Goal: Information Seeking & Learning: Learn about a topic

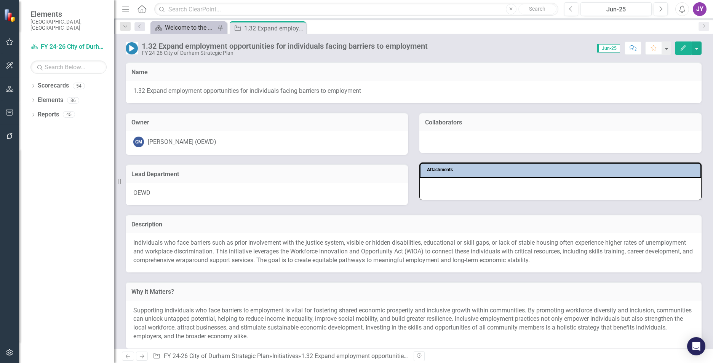
click at [187, 31] on div "Welcome to the FY [DATE]-[DATE] Strategic Plan Landing Page!" at bounding box center [190, 28] width 50 height 10
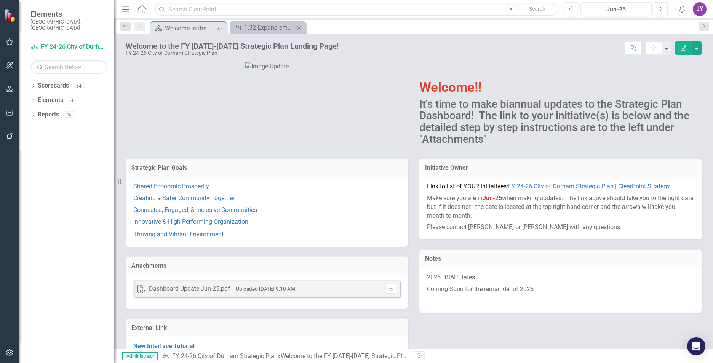
click at [278, 33] on div "Initiative 1.32 Expand employment opportunities for individuals facing barriers…" at bounding box center [268, 27] width 76 height 13
click at [190, 193] on p "Shared Economic Prosperity" at bounding box center [266, 187] width 267 height 10
click at [192, 190] on link "Shared Economic Prosperity" at bounding box center [171, 186] width 76 height 7
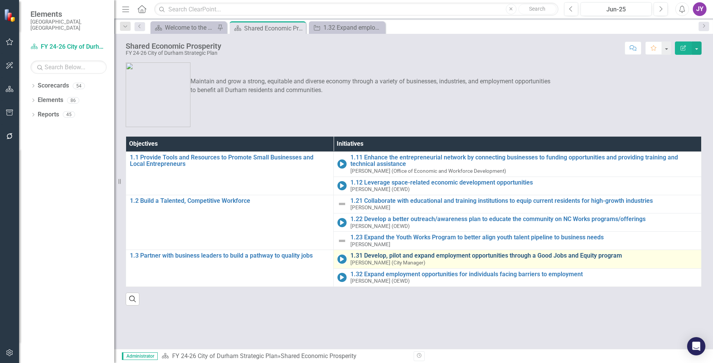
click at [380, 256] on link "1.31 Develop, pilot and expand employment opportunities through a Good Jobs and…" at bounding box center [523, 256] width 347 height 7
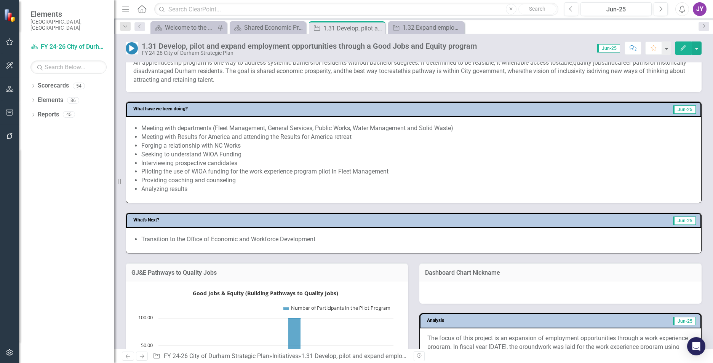
scroll to position [229, 0]
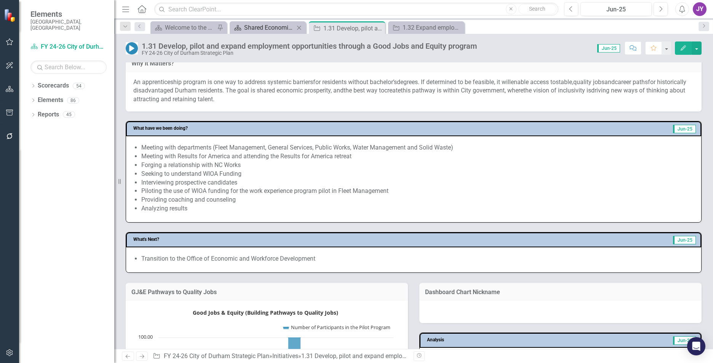
click at [275, 32] on div "Shared Economic Prosperity" at bounding box center [269, 28] width 50 height 10
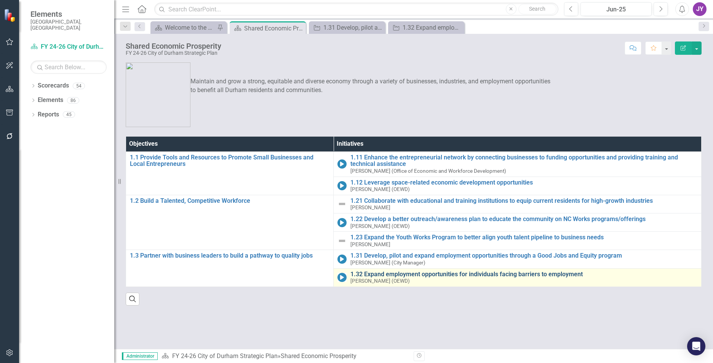
click at [382, 276] on link "1.32 Expand employment opportunities for individuals facing barriers to employm…" at bounding box center [523, 274] width 347 height 7
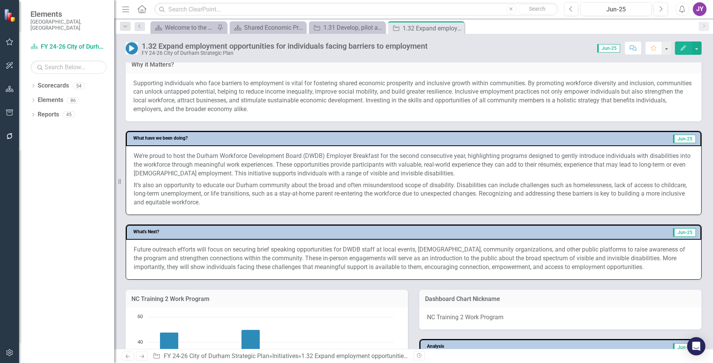
scroll to position [305, 0]
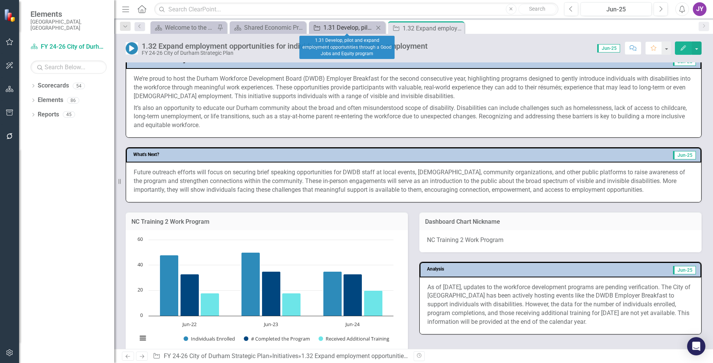
click at [339, 29] on div "1.31 Develop, pilot and expand employment opportunities through a Good Jobs and…" at bounding box center [348, 28] width 50 height 10
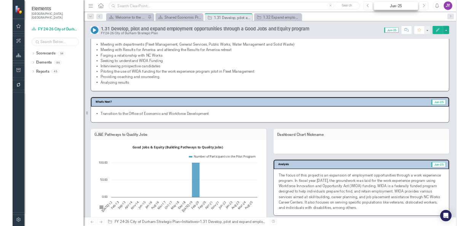
scroll to position [305, 0]
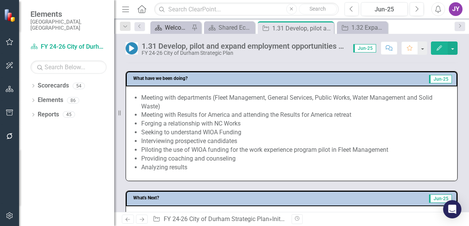
click at [179, 23] on div "Welcome to the FY [DATE]-[DATE] Strategic Plan Landing Page!" at bounding box center [177, 28] width 25 height 10
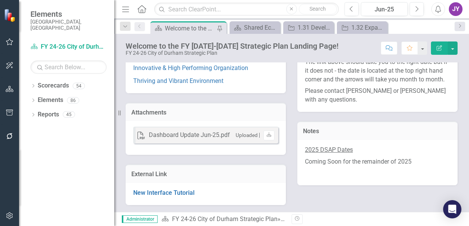
scroll to position [151, 0]
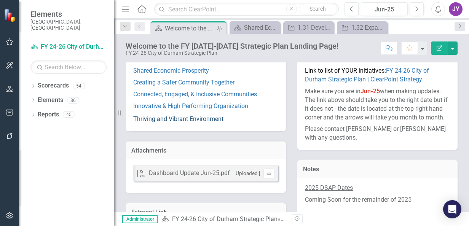
click at [155, 115] on link "Thriving and Vibrant Environment" at bounding box center [178, 118] width 90 height 7
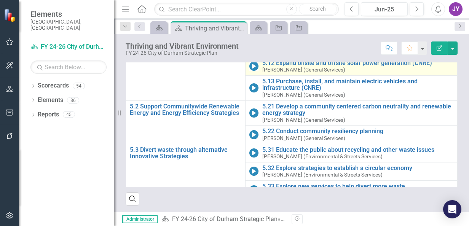
scroll to position [33, 0]
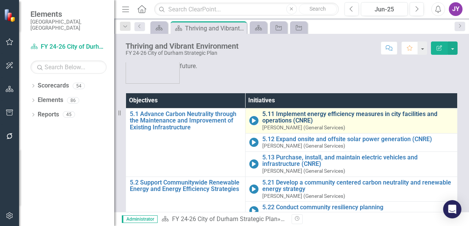
click at [281, 112] on link "5.11 Implement energy efficiency measures in city facilities and operations (CN…" at bounding box center [357, 117] width 191 height 13
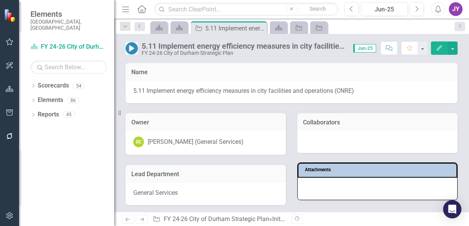
click at [223, 46] on div "5.11 Implement energy efficiency measures in city facilities and operations (CN…" at bounding box center [244, 46] width 204 height 8
click at [222, 46] on div "5.11 Implement energy efficiency measures in city facilities and operations (CN…" at bounding box center [244, 46] width 204 height 8
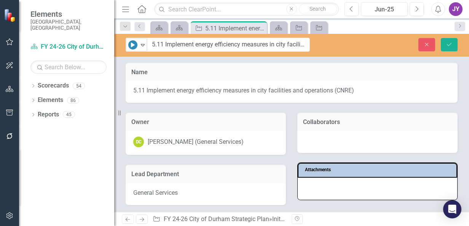
click at [222, 46] on input "5.11 Implement energy efficiency measures in city facilities and operations (CN…" at bounding box center [228, 45] width 163 height 14
click at [241, 46] on input "5.11 Implement energy efficiency measures in city facilities and operations (CN…" at bounding box center [228, 45] width 163 height 14
drag, startPoint x: 245, startPoint y: 45, endPoint x: 374, endPoint y: 53, distance: 129.4
click at [372, 53] on div "In Progress Expand 5.11 Implement energy efficiency measures in city facilities…" at bounding box center [291, 45] width 355 height 23
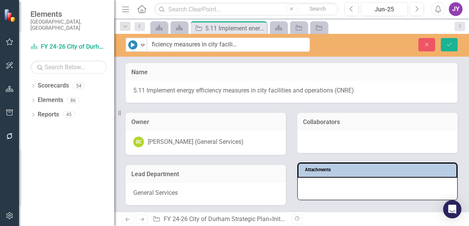
click at [343, 67] on div "Name" at bounding box center [292, 71] width 332 height 19
click at [430, 45] on icon "Close" at bounding box center [427, 44] width 7 height 5
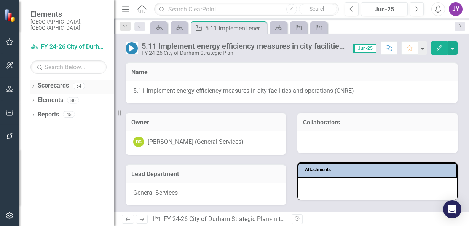
click at [33, 80] on div "Dropdown Scorecards 54" at bounding box center [72, 87] width 84 height 14
drag, startPoint x: 46, startPoint y: 96, endPoint x: 5, endPoint y: 97, distance: 41.1
click at [46, 96] on link "Elements" at bounding box center [51, 100] width 26 height 9
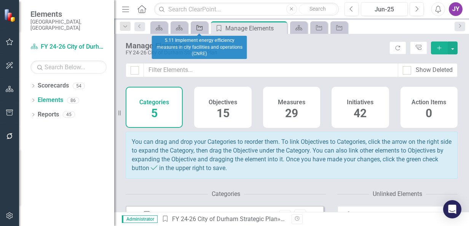
click at [204, 27] on link "Initiative" at bounding box center [199, 28] width 13 height 10
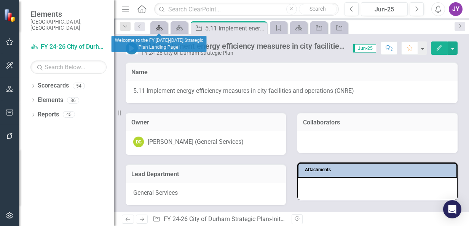
click at [158, 27] on icon "Scorecard" at bounding box center [159, 28] width 8 height 6
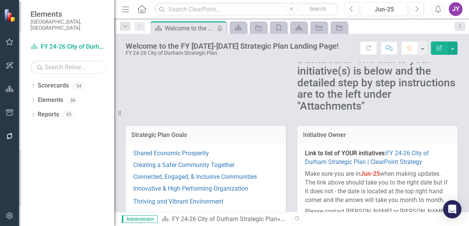
scroll to position [152, 0]
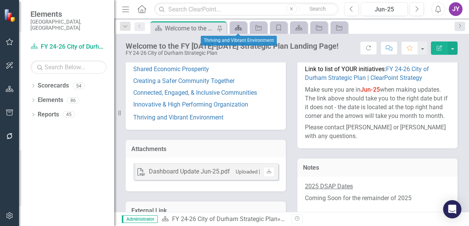
click at [241, 25] on icon "Scorecard" at bounding box center [239, 28] width 8 height 6
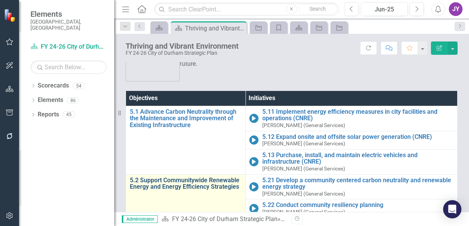
scroll to position [109, 0]
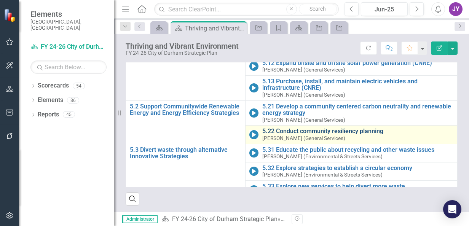
click at [297, 129] on link "5.22 Conduct community resiliency planning" at bounding box center [357, 131] width 191 height 7
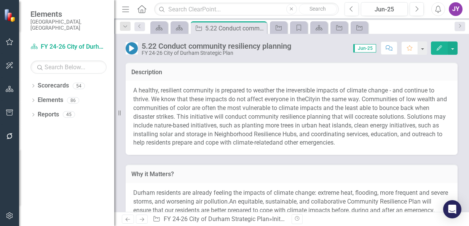
scroll to position [343, 0]
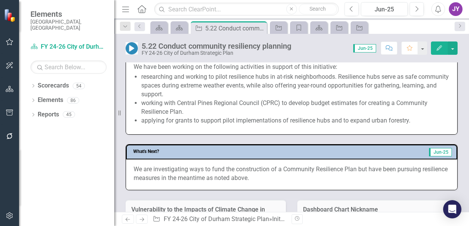
click at [218, 99] on li "researching and working to pilot resilience hubs in at-risk neighborhoods. Resi…" at bounding box center [295, 86] width 308 height 26
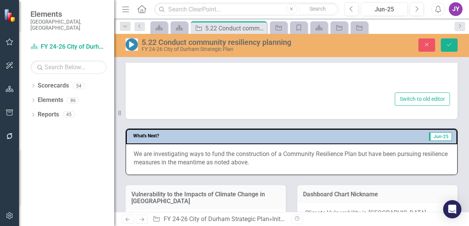
type textarea "<p>We have been working on the following activities in support of this initiati…"
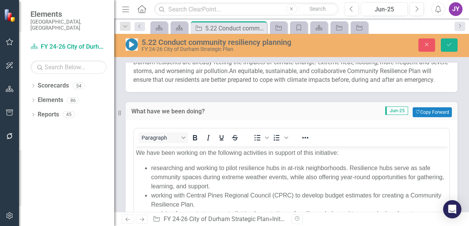
scroll to position [283, 0]
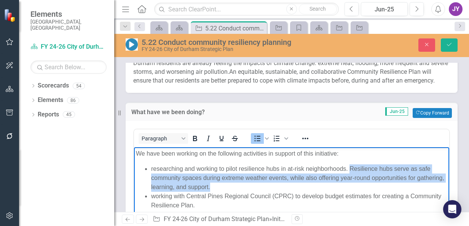
drag, startPoint x: 296, startPoint y: 184, endPoint x: 350, endPoint y: 168, distance: 55.9
click at [350, 168] on li "researching and working to pilot resilience hubs in at-risk neighborhoods. Resi…" at bounding box center [299, 177] width 296 height 27
copy li "Resilience hubs serve as safe community spaces during extreme weather events, w…"
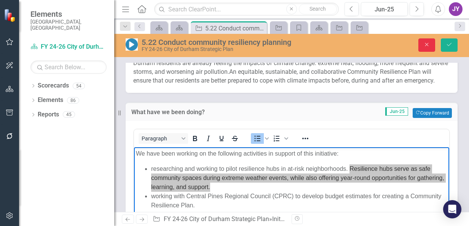
click at [427, 43] on icon "Close" at bounding box center [427, 44] width 7 height 5
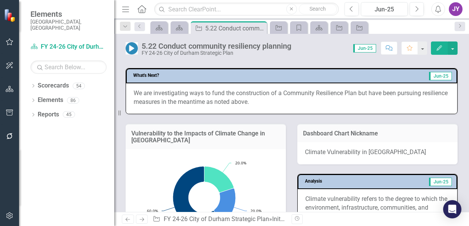
scroll to position [435, 0]
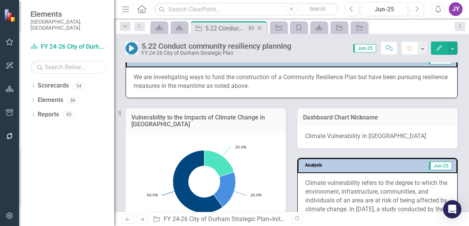
click at [261, 25] on icon "Close" at bounding box center [260, 28] width 8 height 6
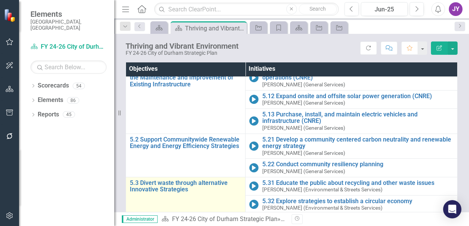
scroll to position [109, 0]
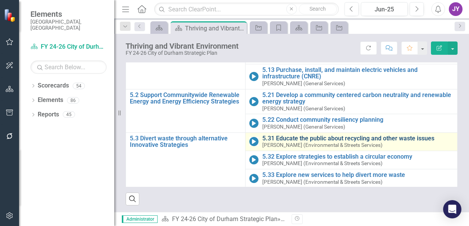
click at [296, 136] on link "5.31 Educate the public about recycling and other waste issues" at bounding box center [357, 138] width 191 height 7
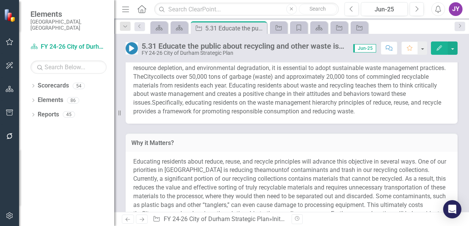
scroll to position [152, 0]
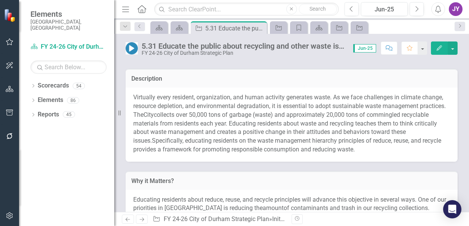
click at [395, 105] on span "Virtually every resident, organization, and human activity generates waste. As …" at bounding box center [289, 106] width 313 height 25
click at [397, 105] on span "Virtually every resident, organization, and human activity generates waste. As …" at bounding box center [289, 106] width 313 height 25
click at [395, 104] on span "Virtually every resident, organization, and human activity generates waste. As …" at bounding box center [289, 106] width 313 height 25
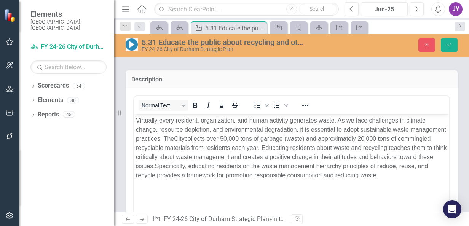
scroll to position [0, 0]
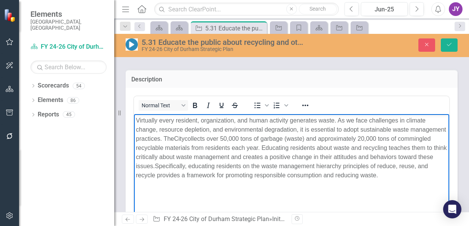
click at [401, 118] on span "Virtually every resident, organization, and human activity generates waste. As …" at bounding box center [291, 129] width 310 height 25
click at [448, 44] on icon "Save" at bounding box center [449, 44] width 7 height 5
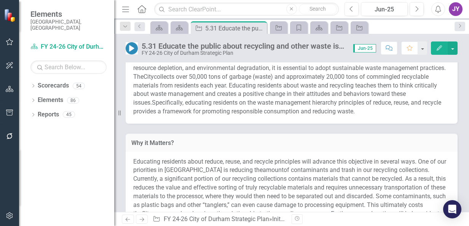
scroll to position [152, 0]
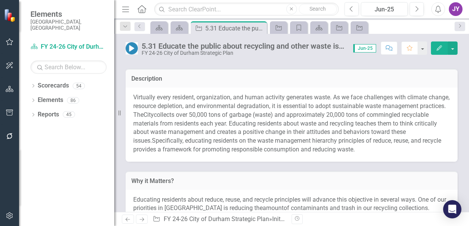
click at [324, 136] on span "collects over 50,000 tons of garbage (waste) and approximately 20,000 tons of c…" at bounding box center [285, 128] width 304 height 34
click at [324, 135] on span "collects over 50,000 tons of garbage (waste) and approximately 20,000 tons of c…" at bounding box center [285, 128] width 304 height 34
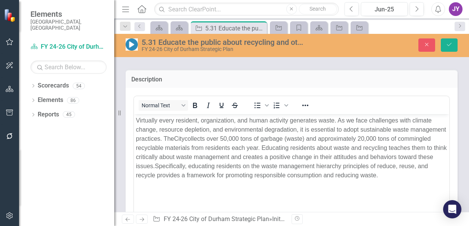
scroll to position [0, 0]
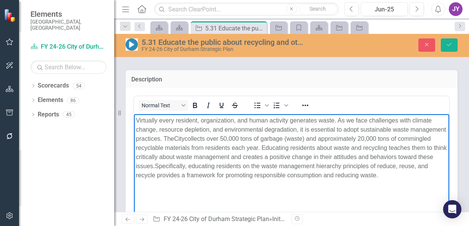
drag, startPoint x: 281, startPoint y: 152, endPoint x: 219, endPoint y: 166, distance: 63.6
click at [219, 166] on span "collects over 50,000 tons of garbage (waste) and approximately 20,000 tons of c…" at bounding box center [291, 153] width 311 height 34
copy span "Educating residents about waste and recycling teaches them to think critically …"
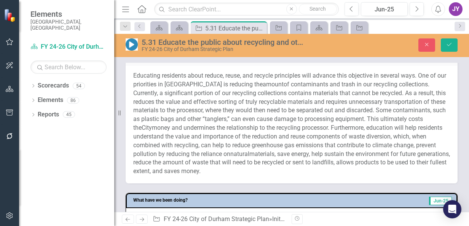
scroll to position [419, 0]
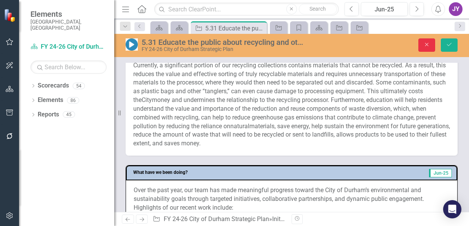
click at [427, 47] on icon "Close" at bounding box center [427, 44] width 7 height 5
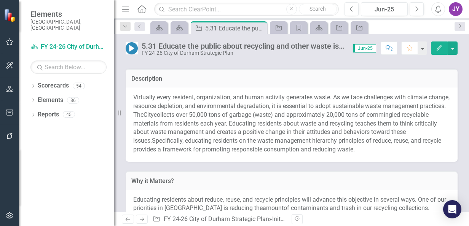
scroll to position [267, 0]
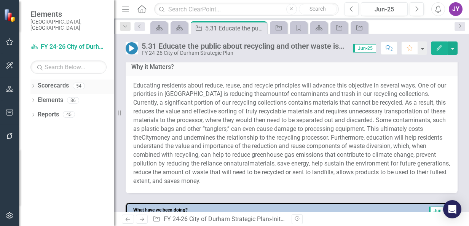
click at [34, 84] on div "Dropdown" at bounding box center [32, 87] width 5 height 6
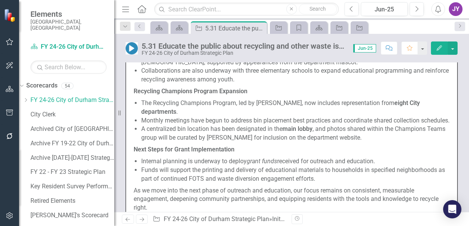
scroll to position [952, 0]
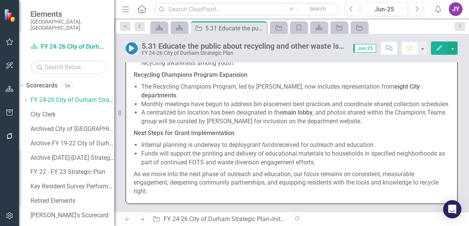
click at [172, 126] on p "A centralized bin location has been designated in the main lobby , and photos s…" at bounding box center [295, 118] width 308 height 18
click at [173, 126] on p "A centralized bin location has been designated in the main lobby , and photos s…" at bounding box center [295, 118] width 308 height 18
click at [233, 152] on span "The Customer Service and Outreach Team is actively advancing the Feet on the St…" at bounding box center [292, 60] width 316 height 271
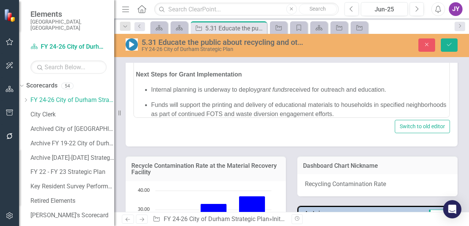
scroll to position [879, 0]
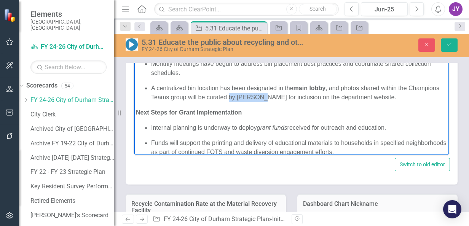
drag, startPoint x: 261, startPoint y: 97, endPoint x: 291, endPoint y: 98, distance: 29.7
click at [291, 98] on p "A centralized bin location has been designated in the main lobby , and photos s…" at bounding box center [299, 92] width 296 height 18
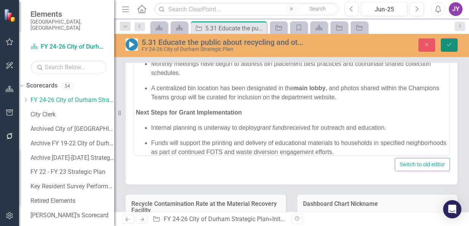
click at [453, 45] on button "Save" at bounding box center [449, 44] width 17 height 13
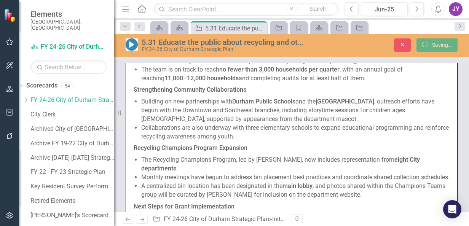
scroll to position [876, 0]
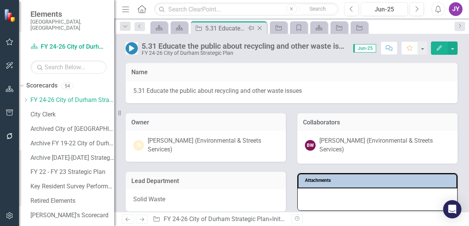
click at [259, 27] on icon at bounding box center [260, 28] width 4 height 4
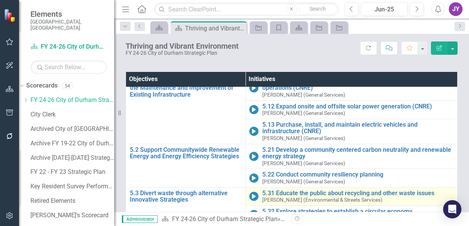
scroll to position [109, 0]
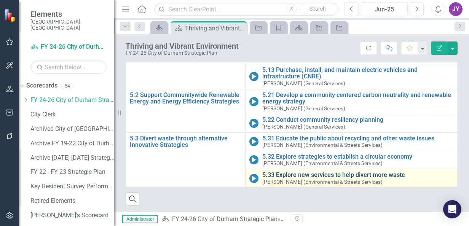
click at [284, 172] on link "5.33 Explore new services to help divert more waste" at bounding box center [357, 175] width 191 height 7
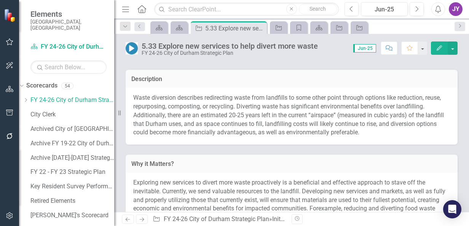
scroll to position [152, 0]
click at [386, 126] on span "Waste diversion describes redirecting waste from landfills to some other point …" at bounding box center [288, 115] width 311 height 42
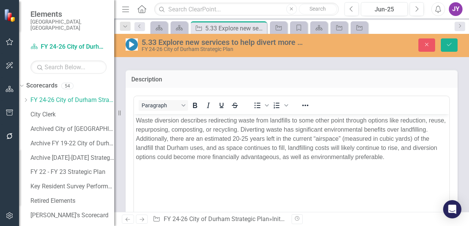
scroll to position [0, 0]
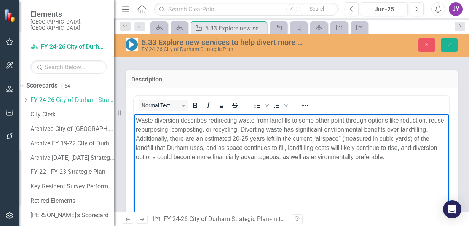
click at [227, 150] on span "Waste diversion describes redirecting waste from landfills to some other point …" at bounding box center [291, 138] width 310 height 43
click at [405, 150] on span "Waste diversion describes redirecting waste from landfills to some other point …" at bounding box center [291, 138] width 311 height 43
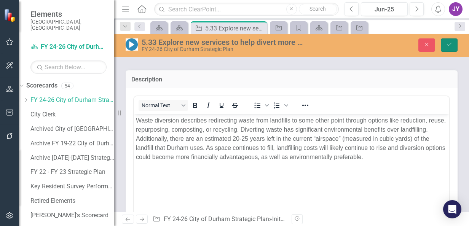
click at [448, 47] on icon "Save" at bounding box center [449, 44] width 7 height 5
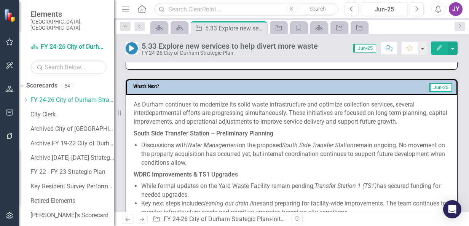
scroll to position [609, 0]
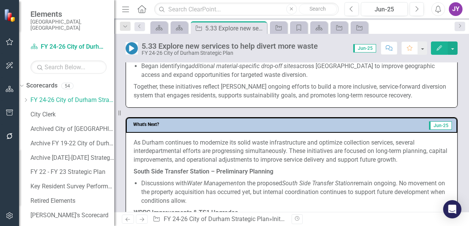
click at [29, 85] on div "Dropdown Scorecards 54 Dropdown FY 24-26 City of [GEOGRAPHIC_DATA] Strategic Pl…" at bounding box center [66, 153] width 95 height 147
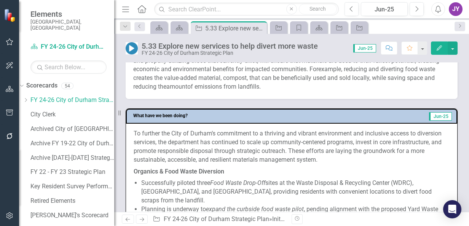
scroll to position [229, 0]
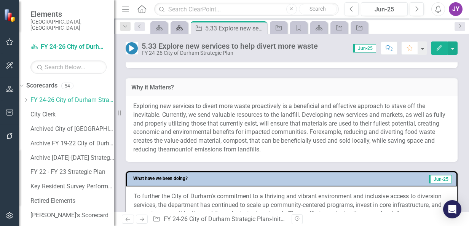
click at [180, 27] on icon at bounding box center [179, 27] width 7 height 5
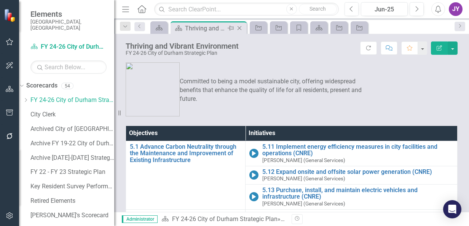
click at [242, 27] on icon "Close" at bounding box center [240, 28] width 8 height 6
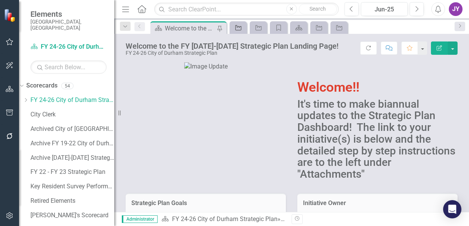
click at [242, 27] on link "Initiative" at bounding box center [238, 28] width 13 height 10
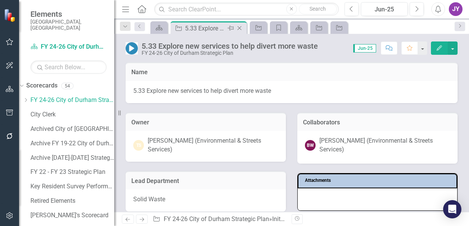
click at [239, 27] on icon at bounding box center [240, 28] width 4 height 4
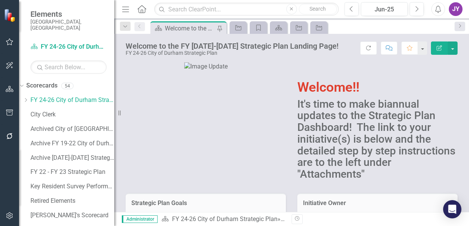
click at [173, 29] on div "Welcome to the FY [DATE]-[DATE] Strategic Plan Landing Page!" at bounding box center [190, 29] width 50 height 10
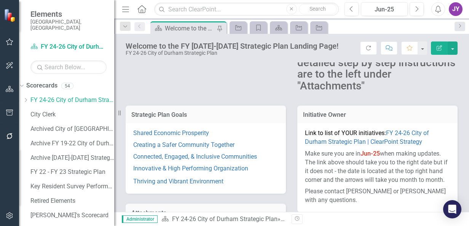
scroll to position [152, 0]
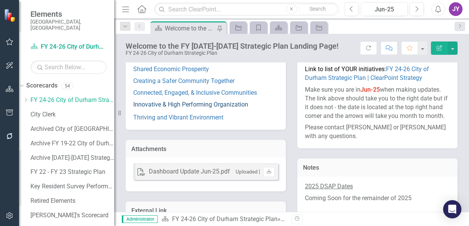
click at [196, 102] on link "Innovative & High Performing Organization" at bounding box center [190, 104] width 115 height 7
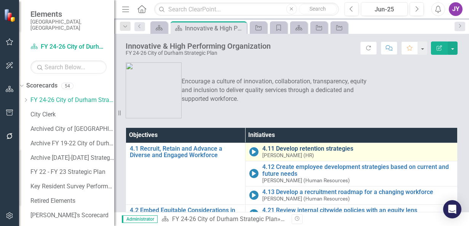
click at [289, 151] on link "4.11 Develop retention strategies" at bounding box center [357, 148] width 191 height 7
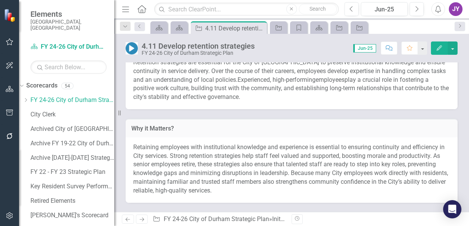
scroll to position [190, 0]
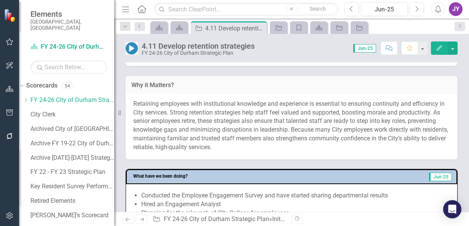
click at [200, 100] on span "Retaining employees with institutional knowledge and experience is essential to…" at bounding box center [290, 125] width 315 height 51
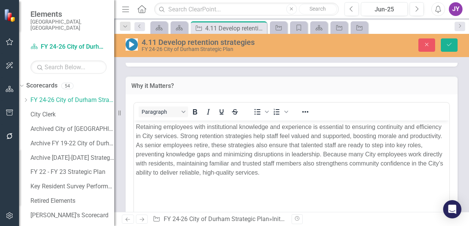
scroll to position [0, 0]
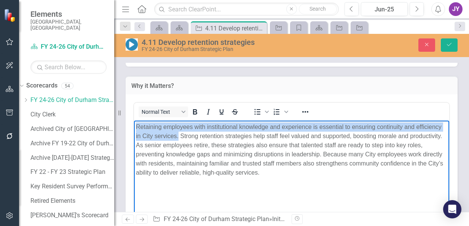
drag, startPoint x: 178, startPoint y: 136, endPoint x: 133, endPoint y: 123, distance: 46.6
click at [134, 123] on html "Retaining employees with institutional knowledge and experience is essential to…" at bounding box center [291, 178] width 315 height 114
copy span "Retaining employees with institutional knowledge and experience is essential to…"
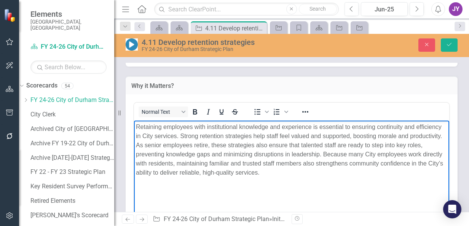
click at [181, 137] on span "Retaining employees with institutional knowledge and experience is essential to…" at bounding box center [289, 150] width 307 height 52
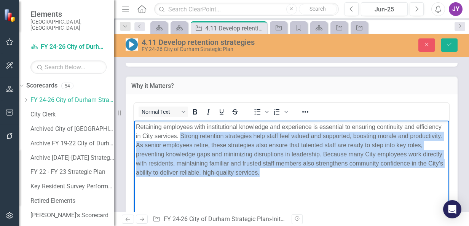
drag, startPoint x: 181, startPoint y: 137, endPoint x: 313, endPoint y: 173, distance: 136.8
click at [313, 173] on p "Retaining employees with institutional knowledge and experience is essential to…" at bounding box center [292, 150] width 312 height 55
copy span "Strong retention strategies help staff feel valued and supported, boosting mora…"
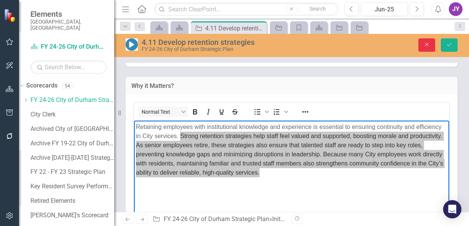
click at [422, 42] on button "Close" at bounding box center [427, 44] width 17 height 13
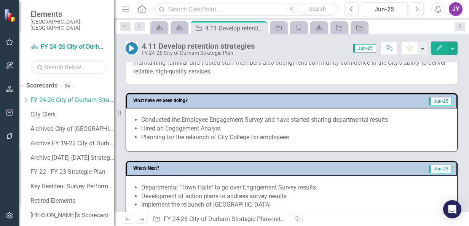
scroll to position [267, 0]
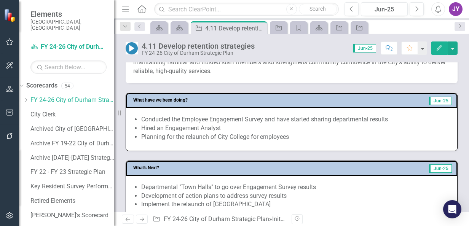
click at [273, 118] on li "Conducted the Employee Engagement Survey and have started sharing departmental …" at bounding box center [295, 119] width 308 height 9
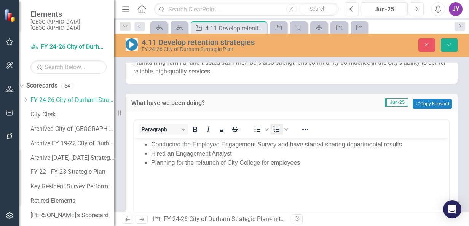
scroll to position [0, 0]
click at [300, 147] on li "Conducted the Employee Engagement Survey and have started sharing departmental …" at bounding box center [299, 144] width 296 height 9
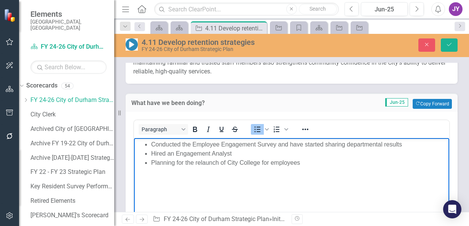
click at [296, 145] on li "Conducted the Employee Engagement Survey and have started sharing departmental …" at bounding box center [299, 144] width 296 height 9
click at [449, 46] on icon "Save" at bounding box center [449, 44] width 7 height 5
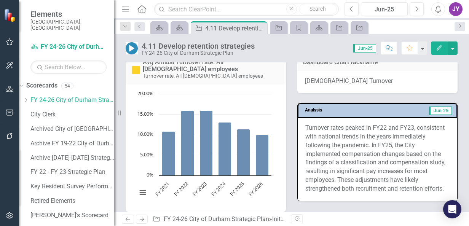
scroll to position [437, 0]
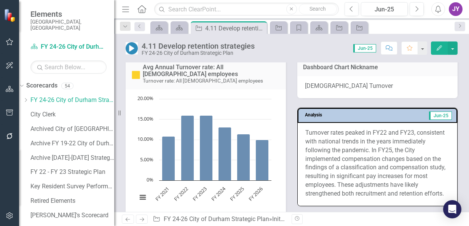
click at [342, 177] on p "Turnover rates peaked in FY22 and FY23, consistent with national trends in the …" at bounding box center [377, 164] width 144 height 70
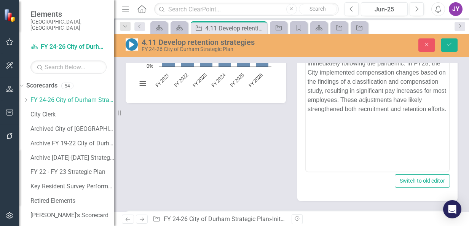
scroll to position [513, 0]
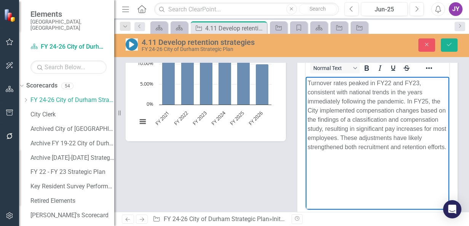
drag, startPoint x: 367, startPoint y: 161, endPoint x: 407, endPoint y: 102, distance: 71.6
click at [407, 102] on body "Turnover rates peaked in FY22 and FY23, consistent with national trends in the …" at bounding box center [378, 134] width 144 height 114
copy p "In FY25, the City implemented compensation changes based on the findings of a c…"
click at [422, 44] on button "Close" at bounding box center [427, 44] width 17 height 13
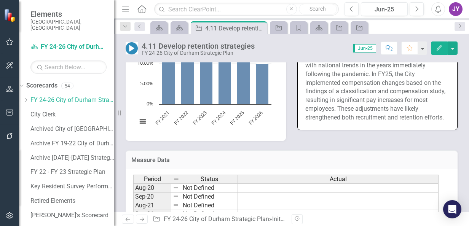
click at [398, 94] on p "Turnover rates peaked in FY22 and FY23, consistent with national trends in the …" at bounding box center [377, 88] width 144 height 70
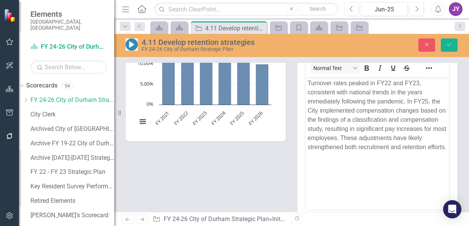
scroll to position [0, 0]
click at [385, 133] on p "Turnover rates peaked in FY22 and FY23, consistent with national trends in the …" at bounding box center [378, 115] width 140 height 73
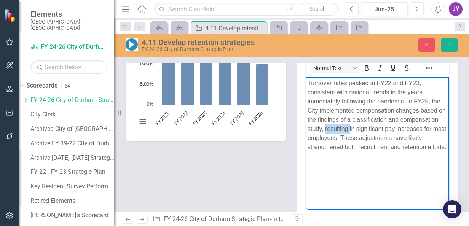
click at [385, 133] on p "Turnover rates peaked in FY22 and FY23, consistent with national trends in the …" at bounding box center [378, 115] width 140 height 73
copy p "Turnover rates peaked in FY22 and FY23, consistent with national trends in the …"
click at [385, 152] on p "Turnover rates peaked in FY22 and FY23, consistent with national trends in the …" at bounding box center [378, 115] width 140 height 73
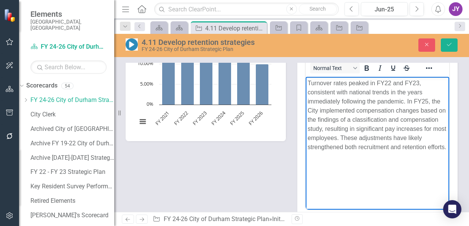
drag, startPoint x: 385, startPoint y: 155, endPoint x: 406, endPoint y: 103, distance: 56.7
click at [406, 103] on p "Turnover rates peaked in FY22 and FY23, consistent with national trends in the …" at bounding box center [378, 115] width 140 height 73
copy p "In FY25, the City implemented compensation changes based on the findings of a c…"
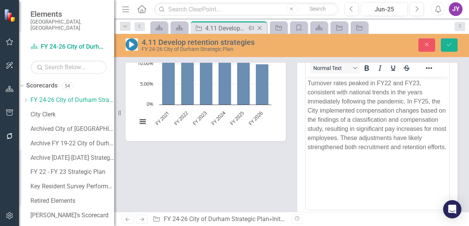
click at [260, 26] on icon "Close" at bounding box center [260, 28] width 8 height 6
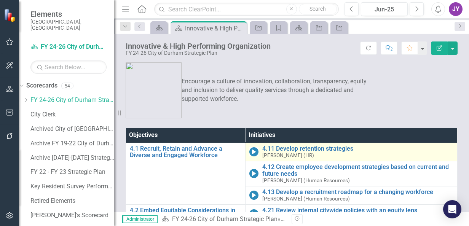
scroll to position [5, 0]
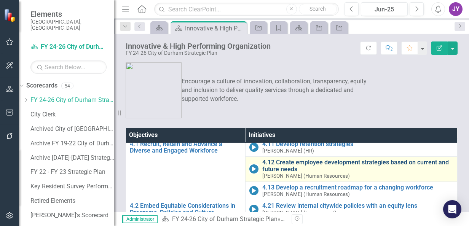
click at [288, 166] on link "4.12 Create employee development strategies based on current and future needs" at bounding box center [357, 165] width 191 height 13
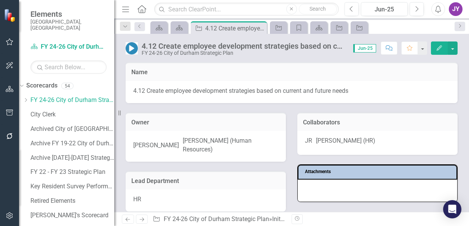
scroll to position [152, 0]
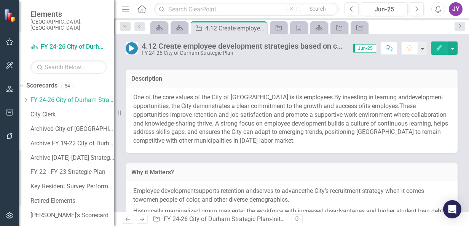
click at [262, 123] on span "A strong focus on employee development builds a culture of continuous learning,…" at bounding box center [290, 132] width 315 height 25
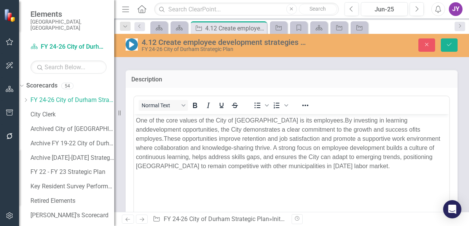
scroll to position [0, 0]
click at [245, 132] on span "demonstrates a clear commitment to the growth and success of" at bounding box center [328, 129] width 171 height 6
click at [245, 133] on p "One of the core values of the City of [GEOGRAPHIC_DATA] is its employees. By in…" at bounding box center [292, 143] width 312 height 55
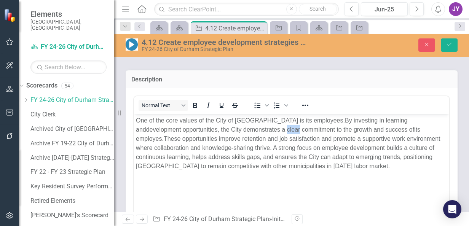
click at [245, 134] on p "One of the core values of the City of [GEOGRAPHIC_DATA] is its employees. By in…" at bounding box center [292, 143] width 312 height 55
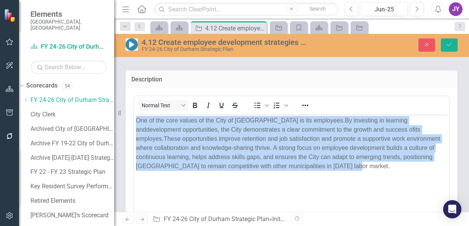
click at [245, 134] on p "One of the core values of the City of [GEOGRAPHIC_DATA] is its employees. By in…" at bounding box center [292, 143] width 312 height 55
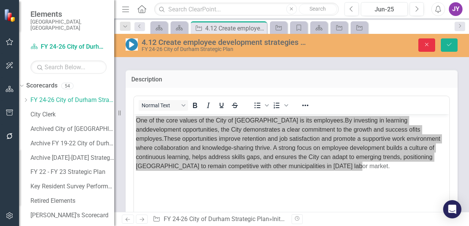
click at [432, 47] on button "Close" at bounding box center [427, 44] width 17 height 13
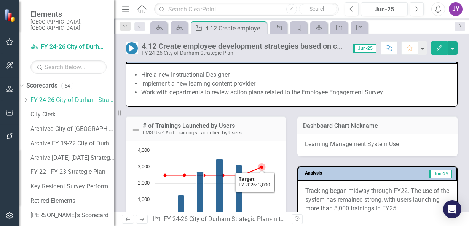
scroll to position [457, 0]
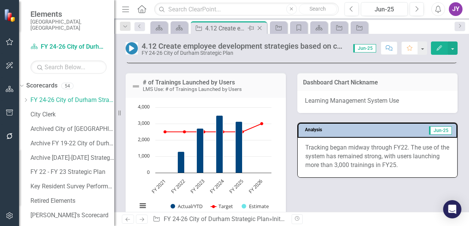
click at [261, 27] on icon "Close" at bounding box center [260, 28] width 8 height 6
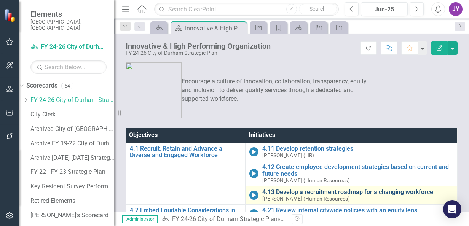
click at [277, 190] on link "4.13 Develop a recruitment roadmap for a changing workforce" at bounding box center [357, 192] width 191 height 7
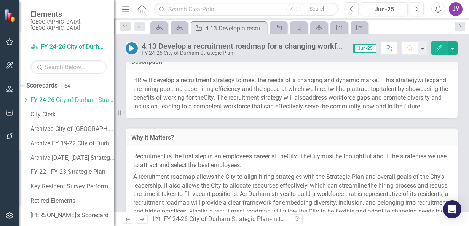
scroll to position [152, 0]
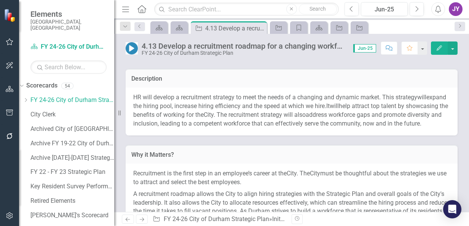
click at [357, 128] on p "HR will d evelop a recruitment strategy to meet the needs of a changing and dyn…" at bounding box center [291, 110] width 317 height 35
click at [358, 128] on p "HR will d evelop a recruitment strategy to meet the needs of a changing and dyn…" at bounding box center [291, 110] width 317 height 35
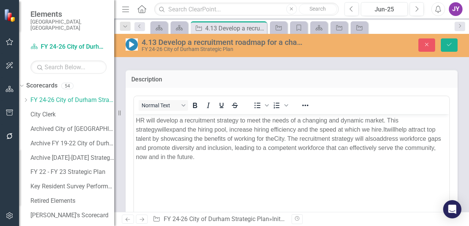
scroll to position [0, 0]
click at [337, 132] on span "expand the hiring pool, increase hiring efficiency and the speed at which we hi…" at bounding box center [274, 129] width 217 height 6
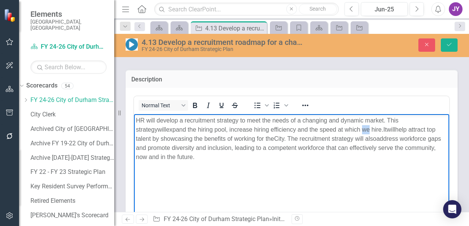
click at [337, 132] on span "expand the hiring pool, increase hiring efficiency and the speed at which we hi…" at bounding box center [274, 129] width 217 height 6
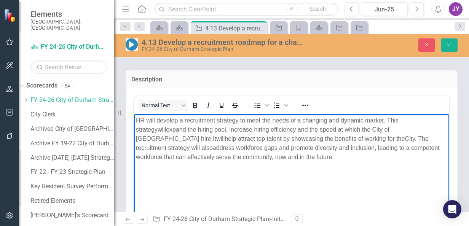
click at [390, 129] on span "expand the hiring pool, increase hiring efficiency and the speed at which the C…" at bounding box center [263, 134] width 254 height 16
click at [454, 40] on button "Save" at bounding box center [449, 44] width 17 height 13
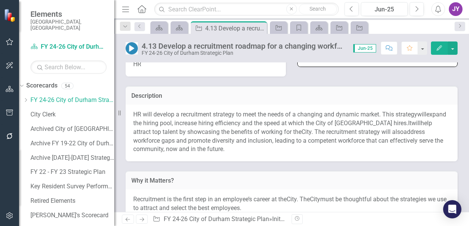
scroll to position [152, 0]
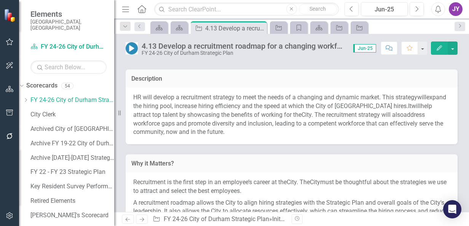
click at [300, 94] on span "evelop a recruitment strategy to meet the needs of a changing and dynamic marke…" at bounding box center [287, 97] width 261 height 7
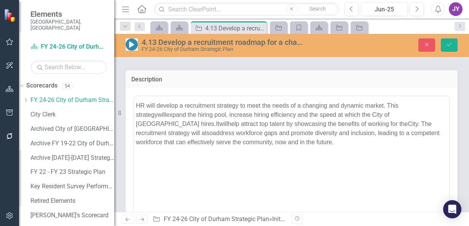
scroll to position [0, 0]
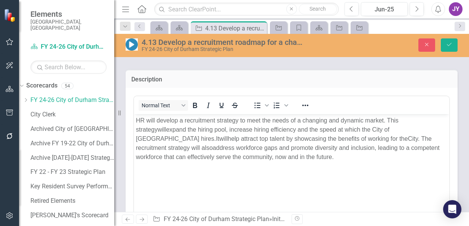
click at [216, 129] on span "expand the hiring pool, increase hiring efficiency and the speed at which the C…" at bounding box center [263, 134] width 254 height 16
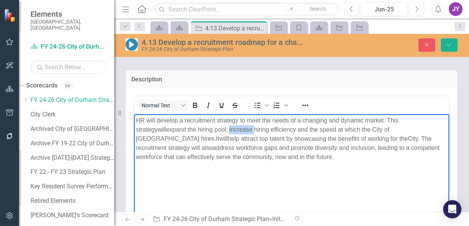
click at [216, 129] on span "expand the hiring pool, increase hiring efficiency and the speed at which the C…" at bounding box center [263, 134] width 254 height 16
click at [263, 133] on span "expand the hiring pool, improve hiring efficiency and the speed at which the Ci…" at bounding box center [262, 134] width 252 height 16
click at [264, 131] on span "expand the hiring pool, improve hiring efficiency and the speed at which the Ci…" at bounding box center [262, 134] width 252 height 16
click at [279, 131] on span "expand the hiring pool, improve hiring efficiency, and the speed at which the C…" at bounding box center [263, 134] width 254 height 16
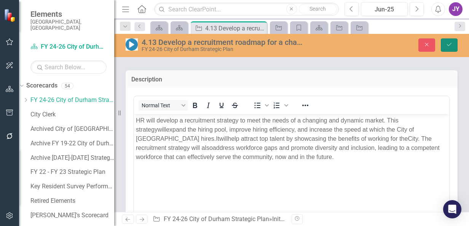
click at [451, 43] on icon "submit" at bounding box center [449, 44] width 5 height 3
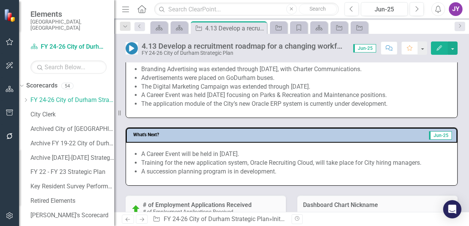
scroll to position [495, 0]
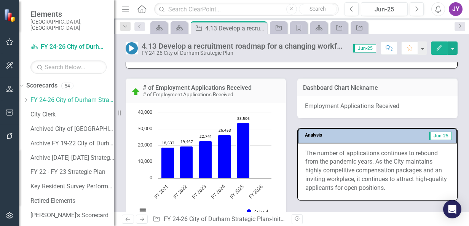
click at [386, 158] on p "The number of applications continues to rebound from the pandemic years. As the…" at bounding box center [377, 170] width 144 height 43
click at [385, 158] on p "The number of applications continues to rebound from the pandemic years. As the…" at bounding box center [377, 170] width 144 height 43
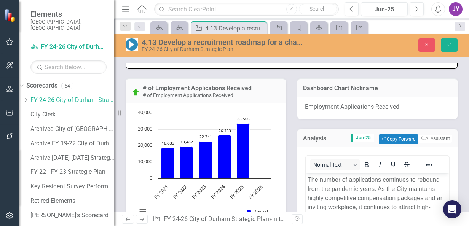
scroll to position [533, 0]
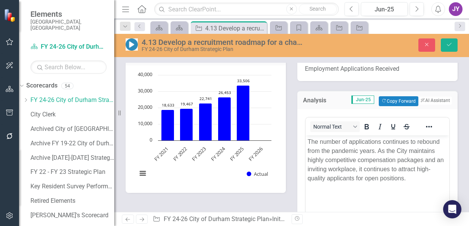
click at [416, 150] on p "The number of applications continues to rebound from the pandemic years. As the…" at bounding box center [378, 160] width 140 height 46
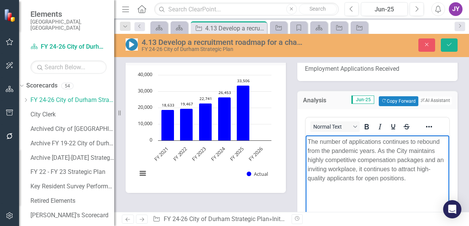
click at [416, 152] on p "The number of applications continues to rebound from the pandemic years. As the…" at bounding box center [378, 160] width 140 height 46
click at [415, 149] on p "The number of applications continues to rebound from the pandemic years. As the…" at bounding box center [378, 160] width 140 height 46
click at [453, 40] on button "Save" at bounding box center [449, 44] width 17 height 13
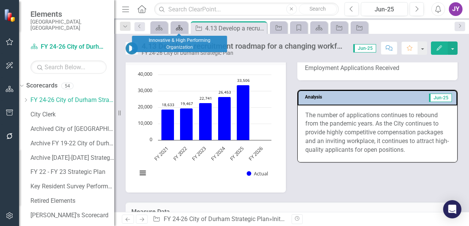
click at [180, 29] on icon at bounding box center [179, 27] width 7 height 5
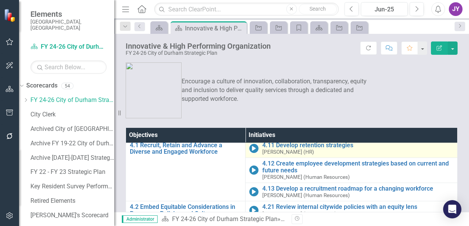
scroll to position [5, 0]
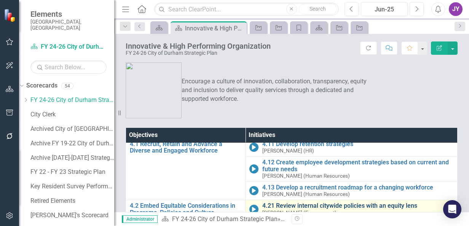
click at [288, 204] on link "4.21 Review internal citywide policies with an equity lens" at bounding box center [357, 206] width 191 height 7
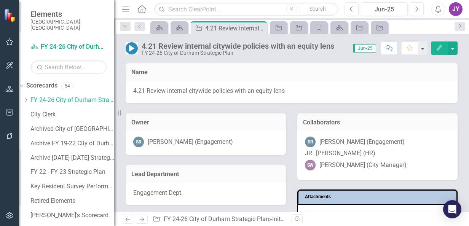
scroll to position [190, 0]
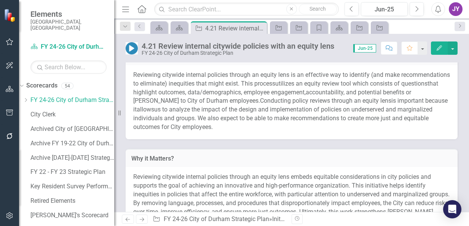
click at [215, 95] on span "that highlight outcomes, data/demographics, employee engagement," at bounding box center [285, 88] width 305 height 16
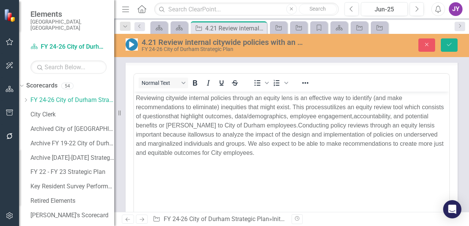
scroll to position [0, 0]
click at [242, 101] on span "Reviewing citywide internal policies through an equity lens is an effective way…" at bounding box center [269, 103] width 267 height 16
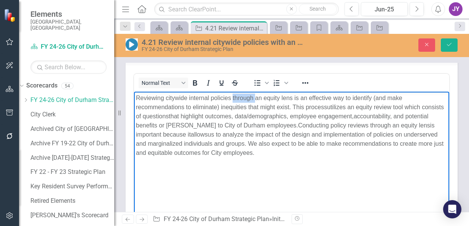
click at [242, 101] on span "Reviewing citywide internal policies through an equity lens is an effective way…" at bounding box center [269, 103] width 267 height 16
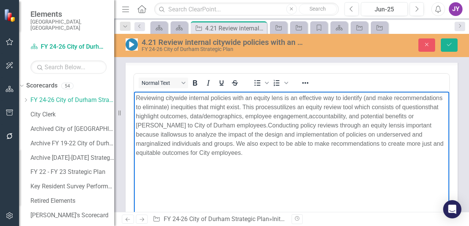
click at [373, 126] on span "Conducting policy reviews through an equity lens" at bounding box center [334, 125] width 132 height 6
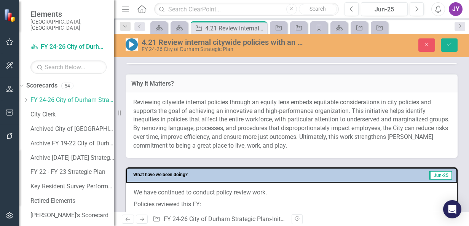
scroll to position [381, 0]
click at [210, 137] on span "Reviewing citywide internal policies through an equity lens embeds equitable co…" at bounding box center [291, 123] width 316 height 51
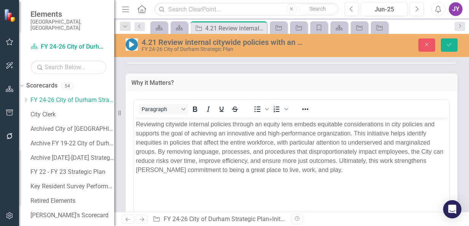
scroll to position [0, 0]
click at [243, 125] on span "Reviewing citywide internal policies through an equity lens embeds equitable co…" at bounding box center [290, 147] width 308 height 52
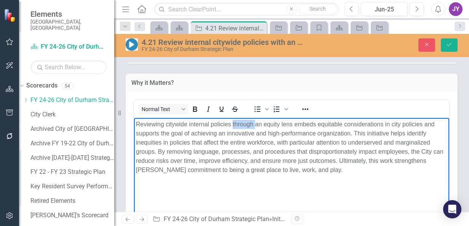
click at [243, 125] on span "Reviewing citywide internal policies through an equity lens embeds equitable co…" at bounding box center [290, 147] width 308 height 52
click at [451, 45] on icon "Save" at bounding box center [449, 44] width 7 height 5
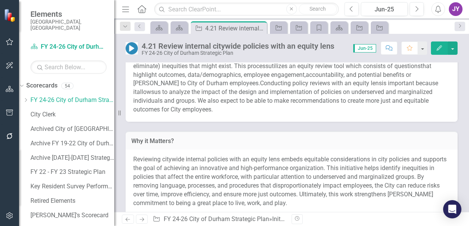
scroll to position [190, 0]
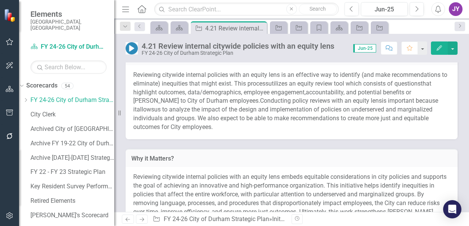
click at [262, 86] on span "Reviewing citywide internal policies with an equity lens is an effective way to…" at bounding box center [290, 79] width 314 height 16
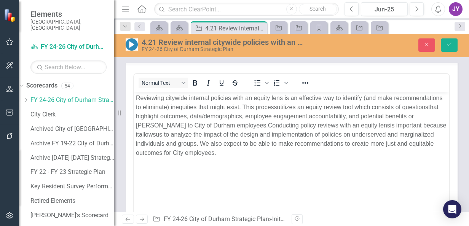
scroll to position [0, 0]
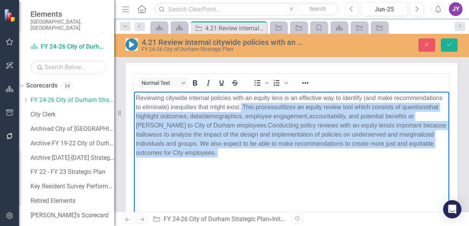
drag, startPoint x: 291, startPoint y: 107, endPoint x: 301, endPoint y: 158, distance: 52.0
click at [301, 158] on body "Reviewing citywide internal policies with an equity lens is an effective way to…" at bounding box center [291, 149] width 315 height 114
copy p "This process utilizes an equity review tool which consists of questions that hi…"
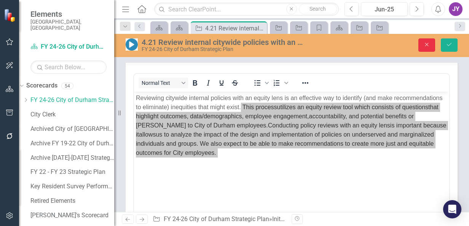
click at [422, 43] on button "Close" at bounding box center [427, 44] width 17 height 13
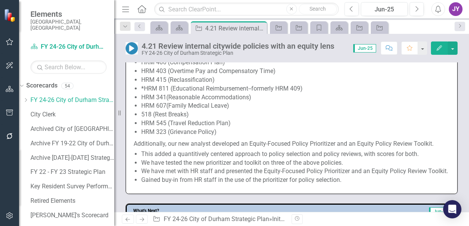
scroll to position [381, 0]
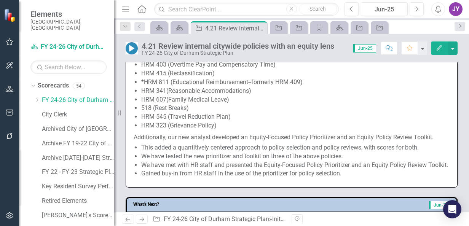
scroll to position [457, 0]
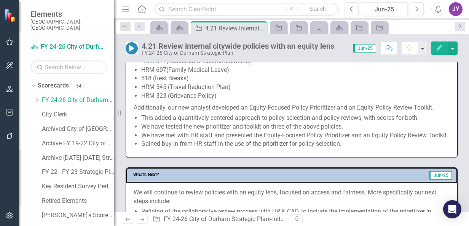
click at [244, 149] on li "Gained buy-in from HR staff in the use of the prioritizer for policy selection." at bounding box center [295, 144] width 308 height 9
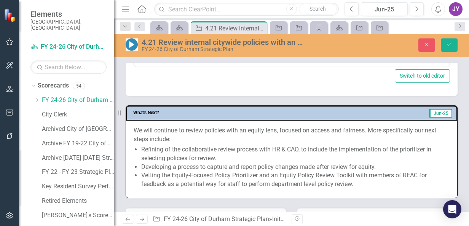
scroll to position [498, 0]
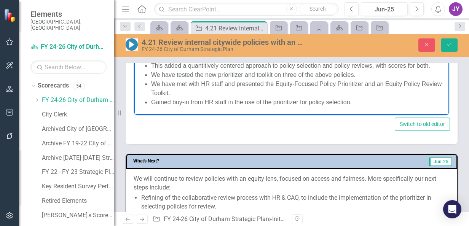
click at [156, 105] on li "Gained buy-in from HR staff in the use of the prioritizer for policy selection." at bounding box center [299, 102] width 296 height 9
click at [449, 46] on icon "Save" at bounding box center [449, 44] width 7 height 5
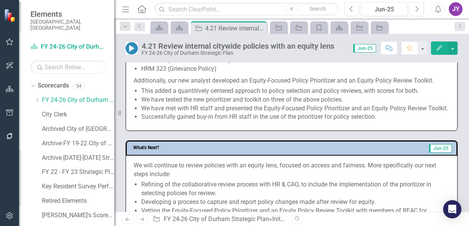
scroll to position [571, 0]
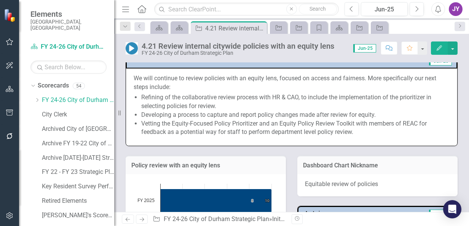
click at [299, 100] on span "We will continue to review policies with an equity lens, focused on access and …" at bounding box center [292, 106] width 316 height 64
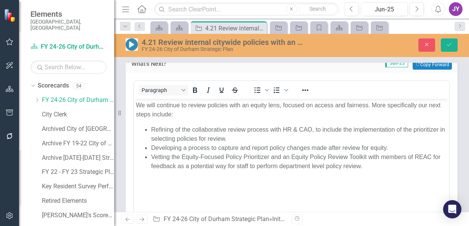
scroll to position [0, 0]
click at [178, 129] on li "Refining of the collaborative review process with HR & CAO, to include the impl…" at bounding box center [299, 134] width 296 height 18
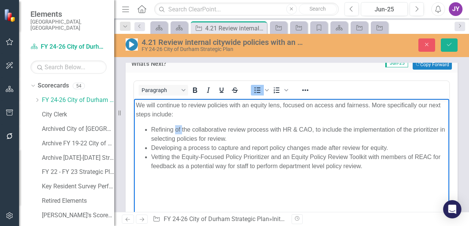
click at [178, 129] on li "Refining of the collaborative review process with HR & CAO, to include the impl…" at bounding box center [299, 134] width 296 height 18
click at [306, 128] on li "Refining the collaborative review process with HR & CAO, to include the impleme…" at bounding box center [299, 134] width 296 height 18
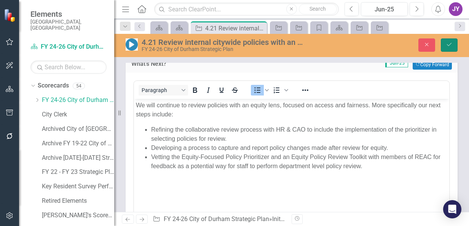
click at [442, 42] on button "Save" at bounding box center [449, 44] width 17 height 13
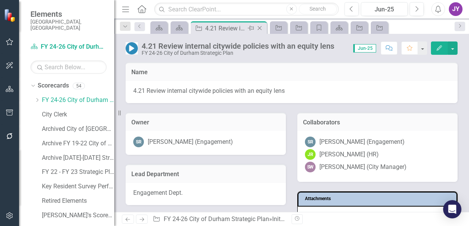
click at [262, 29] on icon "Close" at bounding box center [260, 28] width 8 height 6
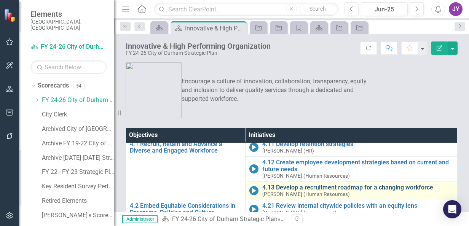
scroll to position [76, 0]
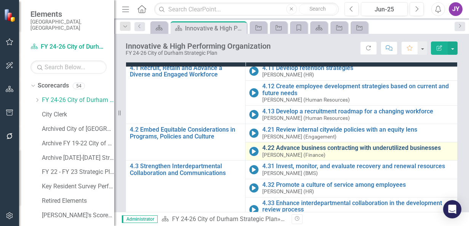
click at [291, 145] on link "4.22 Advance business contracting with underutilized businesses" at bounding box center [357, 148] width 191 height 7
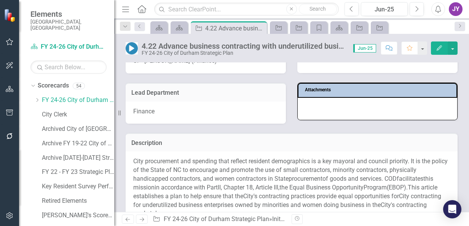
scroll to position [152, 0]
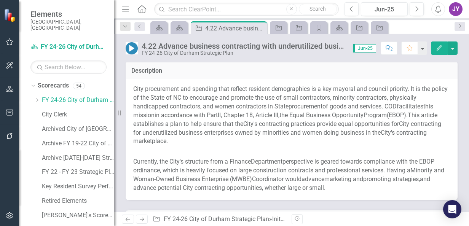
click at [308, 100] on span ". It is the policy of the State of NC to encourage and promote the use of small…" at bounding box center [290, 97] width 315 height 25
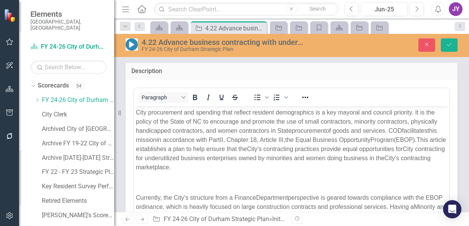
scroll to position [0, 0]
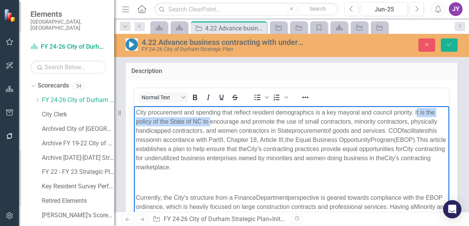
drag, startPoint x: 417, startPoint y: 112, endPoint x: 211, endPoint y: 120, distance: 205.8
click at [211, 120] on span ". It is the policy of the State of NC to encourage and promote the use of small…" at bounding box center [286, 121] width 301 height 25
copy span "t is the policy of the State of NC to"
click at [418, 43] on div "Close Save" at bounding box center [395, 44] width 136 height 13
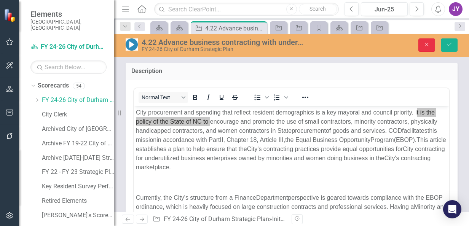
click at [420, 43] on button "Close" at bounding box center [427, 44] width 17 height 13
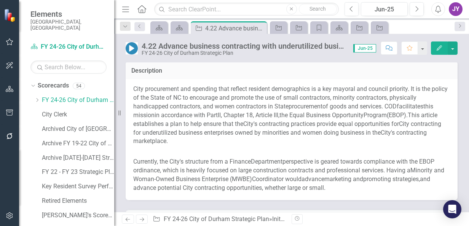
click at [315, 106] on span "procurement" at bounding box center [306, 106] width 34 height 7
click at [315, 105] on span "procurement" at bounding box center [306, 106] width 34 height 7
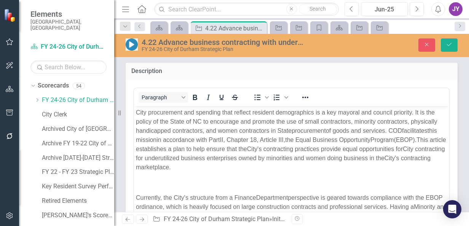
click at [248, 112] on span "City procurement and spending that reflect resident demographics is a key mayor…" at bounding box center [274, 112] width 276 height 6
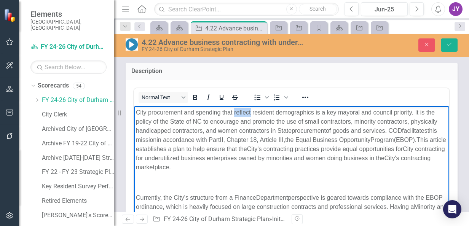
click at [248, 112] on span "City procurement and spending that reflect resident demographics is a key mayor…" at bounding box center [274, 112] width 276 height 6
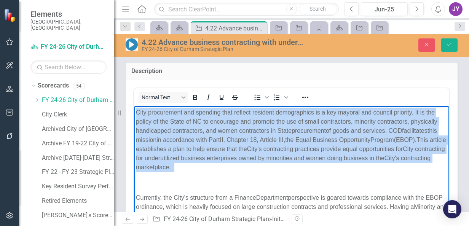
click at [248, 112] on span "City procurement and spending that reflect resident demographics is a key mayor…" at bounding box center [274, 112] width 276 height 6
paste body "Rich Text Area. Press ALT-0 for help."
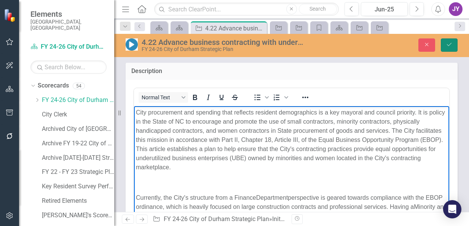
click at [451, 47] on button "Save" at bounding box center [449, 44] width 17 height 13
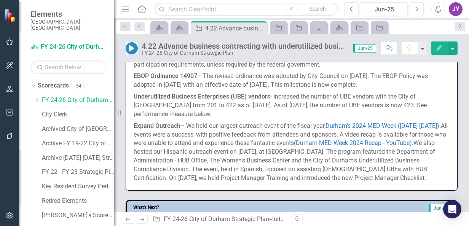
scroll to position [533, 0]
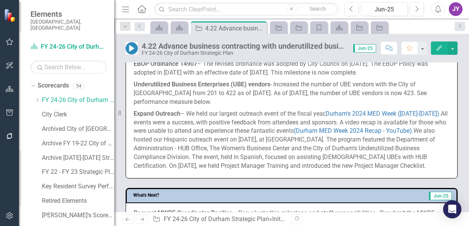
click at [300, 108] on p "Underutilized Business Enterprises (UBE) vendors - Increased the number of UBE …" at bounding box center [292, 93] width 316 height 29
click at [313, 139] on p "Expand Outreach – We held our largest outreach event of the fiscal year, Durham…" at bounding box center [292, 139] width 316 height 62
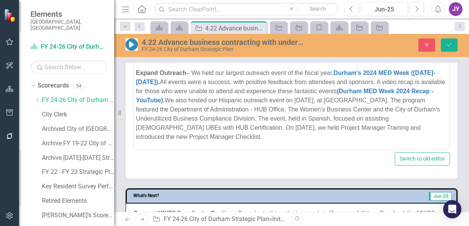
scroll to position [445, 0]
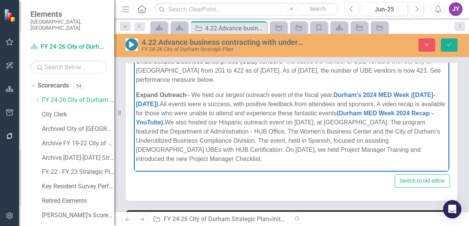
drag, startPoint x: 194, startPoint y: 95, endPoint x: 299, endPoint y: 161, distance: 124.5
click at [299, 161] on p "Expand Outreach – We held our largest outreach event of the fiscal year, Durham…" at bounding box center [292, 126] width 312 height 73
copy p "We held our largest outreach event of the fiscal year, Durham's 2024 MED Week (…"
click at [421, 47] on button "Close" at bounding box center [427, 44] width 17 height 13
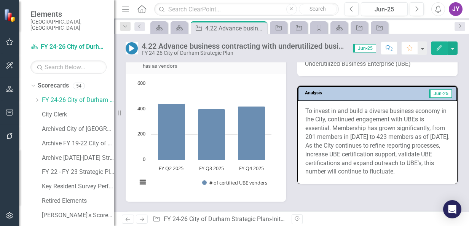
scroll to position [861, 0]
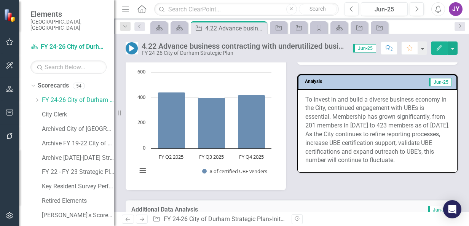
click at [411, 155] on p "To invest in and build a diverse business economy in the City, continued engage…" at bounding box center [377, 131] width 144 height 70
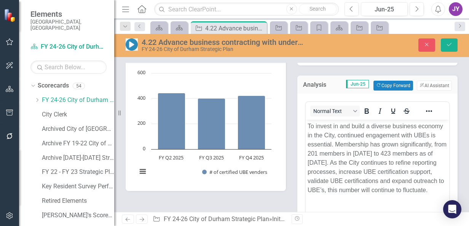
scroll to position [0, 0]
click at [413, 128] on p "To invest in and build a diverse business economy in the City, continued engage…" at bounding box center [378, 157] width 140 height 73
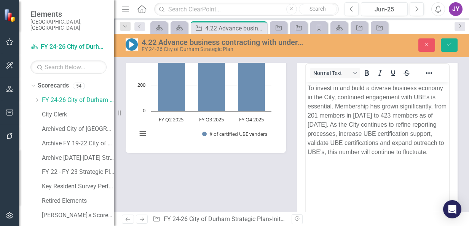
click at [353, 109] on p "To invest in and build a diverse business economy in the City, continued engage…" at bounding box center [378, 119] width 140 height 73
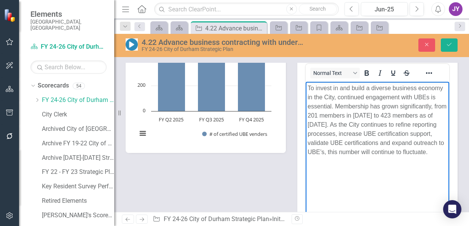
click at [339, 106] on p "To invest in and build a diverse business economy in the City, continued engage…" at bounding box center [378, 119] width 140 height 73
click at [334, 106] on p "To invest in and build a diverse business economy in the City, continued engage…" at bounding box center [378, 119] width 140 height 73
copy p "To invest in and build a diverse business economy in the City, continued engage…"
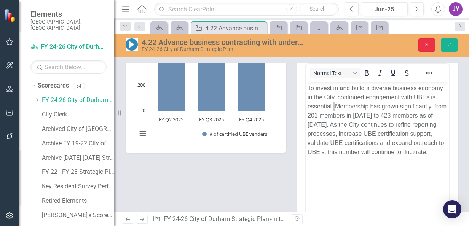
click at [430, 51] on button "Close" at bounding box center [427, 44] width 17 height 13
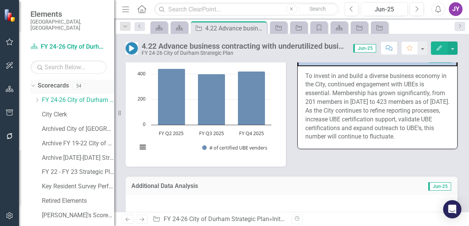
scroll to position [871, 0]
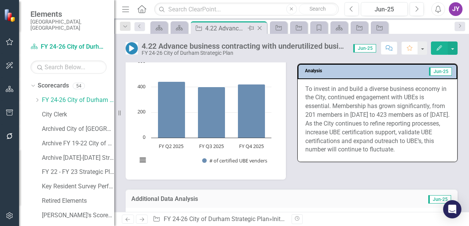
click at [264, 29] on div "Close" at bounding box center [261, 29] width 10 height 10
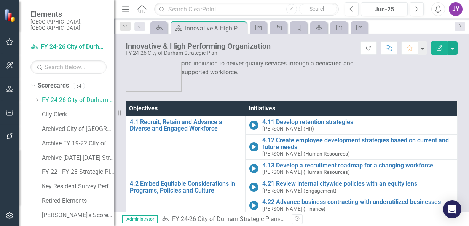
scroll to position [111, 0]
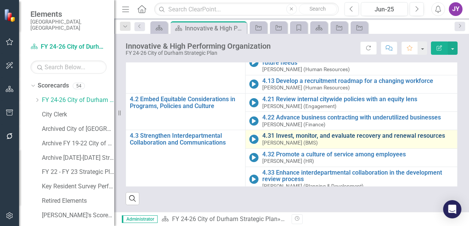
click at [282, 133] on link "4.31 Invest, monitor, and evaluate recovery and renewal resources" at bounding box center [357, 136] width 191 height 7
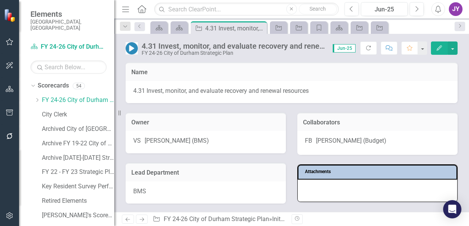
scroll to position [152, 0]
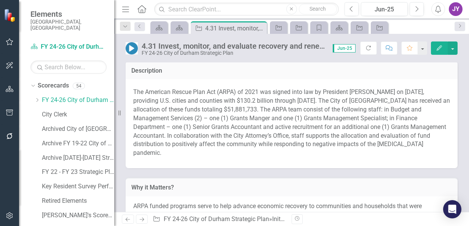
click at [203, 113] on p "The American Rescue Plan Act (ARPA) of 2021 was signed into law by President Bi…" at bounding box center [291, 122] width 317 height 73
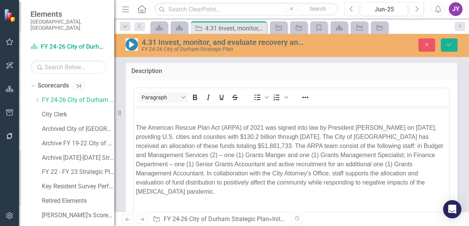
scroll to position [0, 0]
click at [205, 129] on p "The American Rescue Plan Act (ARPA) of 2021 was signed into law by President Bi…" at bounding box center [292, 159] width 312 height 73
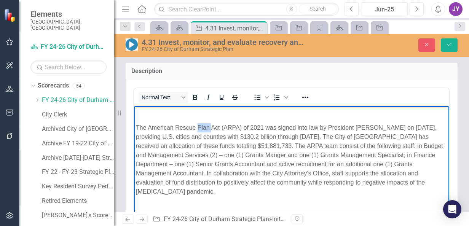
click at [205, 129] on p "The American Rescue Plan Act (ARPA) of 2021 was signed into law by President Bi…" at bounding box center [292, 159] width 312 height 73
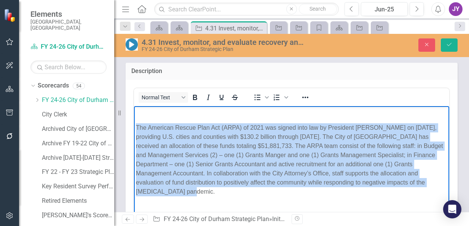
click at [205, 129] on p "The American Rescue Plan Act (ARPA) of 2021 was signed into law by President Bi…" at bounding box center [292, 159] width 312 height 73
copy p "The American Rescue Plan Act (ARPA) of 2021 was signed into law by President Bi…"
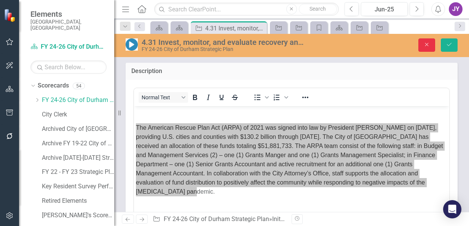
click at [423, 46] on button "Close" at bounding box center [427, 44] width 17 height 13
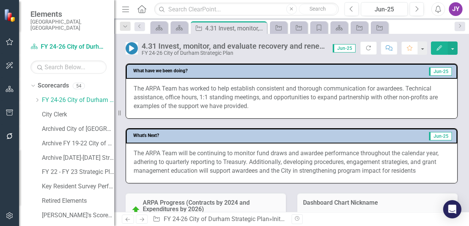
scroll to position [305, 0]
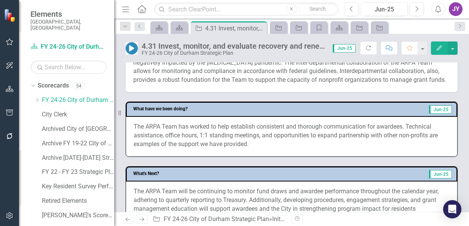
click at [269, 142] on p "The ARPA Team has worked to help establish consistent and thorough communicatio…" at bounding box center [292, 136] width 316 height 26
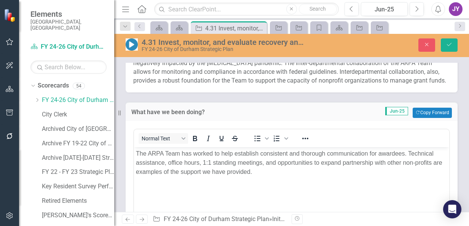
scroll to position [343, 0]
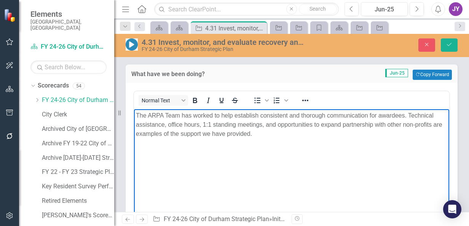
click at [409, 115] on p "The ARPA Team has worked to help establish consistent and thorough communicatio…" at bounding box center [292, 124] width 312 height 27
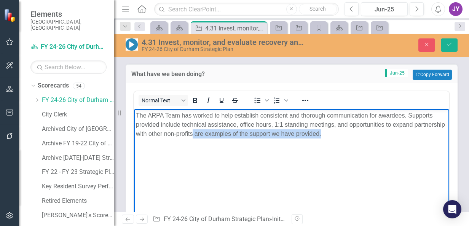
drag, startPoint x: 370, startPoint y: 137, endPoint x: 224, endPoint y: 138, distance: 146.3
click at [224, 138] on p "The ARPA Team has worked to help establish consistent and thorough communicatio…" at bounding box center [292, 124] width 312 height 27
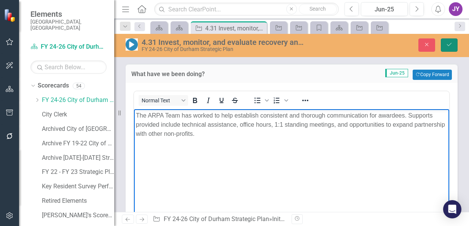
drag, startPoint x: 443, startPoint y: 44, endPoint x: 440, endPoint y: 46, distance: 3.9
click at [444, 43] on button "Save" at bounding box center [449, 44] width 17 height 13
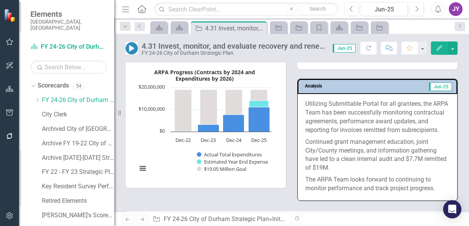
scroll to position [495, 0]
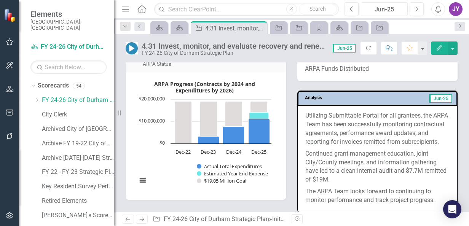
click at [379, 11] on div "Jun-25" at bounding box center [385, 9] width 42 height 9
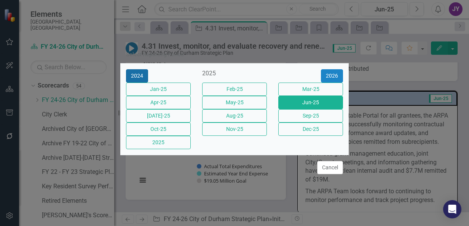
click at [139, 69] on button "2024" at bounding box center [137, 75] width 22 height 13
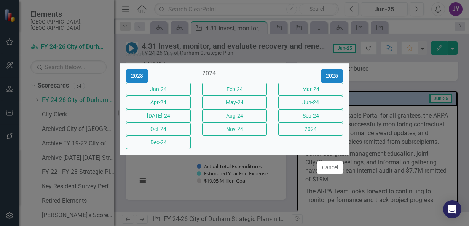
click at [166, 149] on button "Dec-24" at bounding box center [158, 142] width 65 height 13
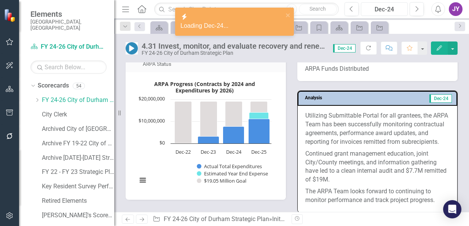
scroll to position [533, 0]
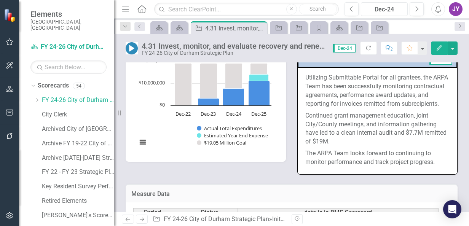
click at [390, 8] on div "Dec-24" at bounding box center [385, 9] width 42 height 9
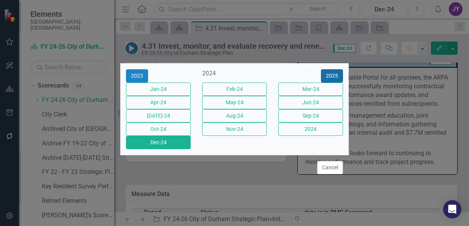
click at [336, 69] on button "2025" at bounding box center [332, 75] width 22 height 13
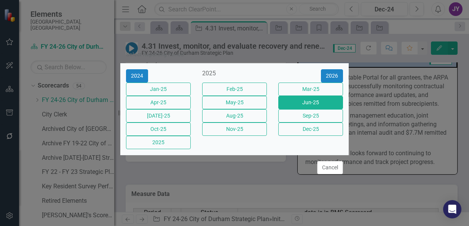
click at [317, 101] on button "Jun-25" at bounding box center [310, 102] width 65 height 13
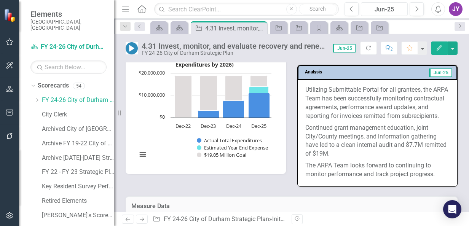
scroll to position [533, 0]
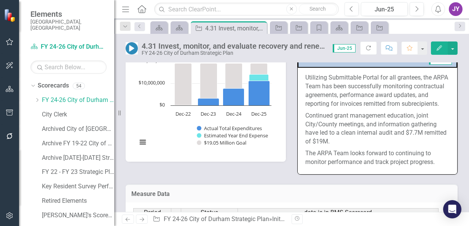
click at [412, 142] on p "Continued grant management education, joint City/County meetings, and informati…" at bounding box center [377, 129] width 144 height 38
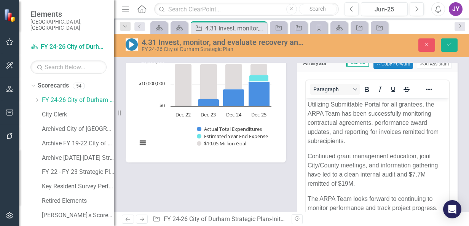
click at [420, 173] on p "Continued grant management education, joint City/County meetings, and informati…" at bounding box center [378, 170] width 140 height 37
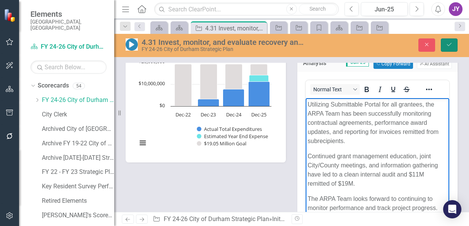
click at [448, 42] on icon "Save" at bounding box center [449, 44] width 7 height 5
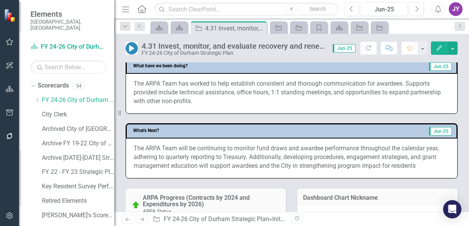
scroll to position [381, 0]
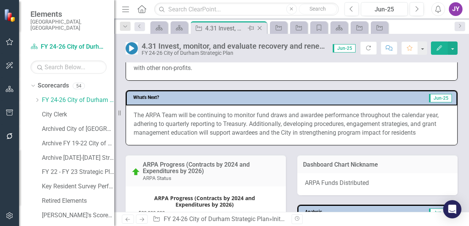
click at [262, 27] on icon "Close" at bounding box center [260, 28] width 8 height 6
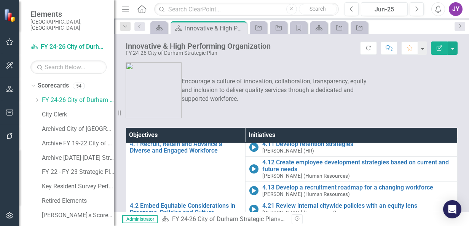
scroll to position [76, 0]
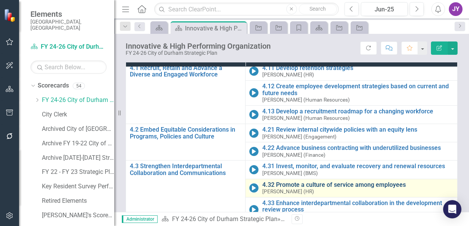
click at [293, 184] on link "4.32 Promote a culture of service among employees" at bounding box center [357, 185] width 191 height 7
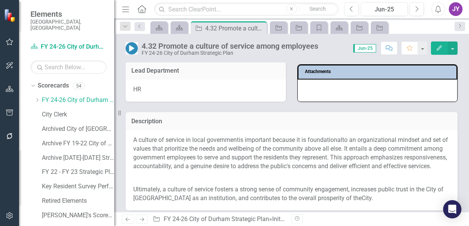
scroll to position [114, 0]
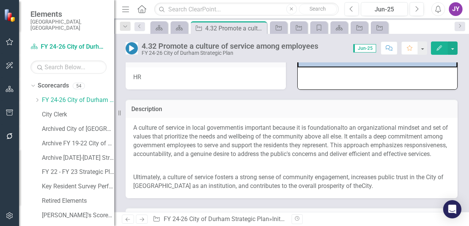
click at [197, 133] on p "A culture of service in local government is important because it is foundationa…" at bounding box center [291, 142] width 317 height 36
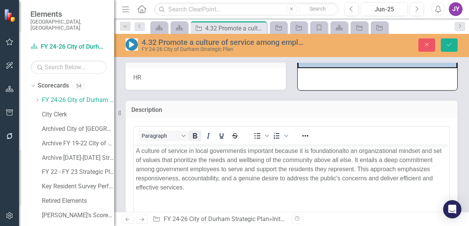
scroll to position [0, 0]
click at [193, 141] on button "Bold" at bounding box center [195, 136] width 13 height 11
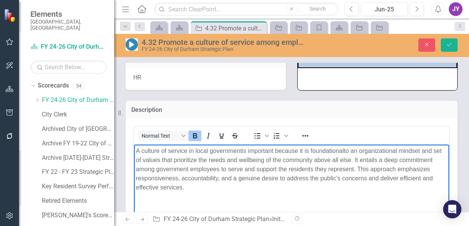
click at [196, 138] on icon "Bold" at bounding box center [194, 135] width 9 height 9
click at [198, 158] on span "to an organizational mindset and set of values that prioritize the needs and we…" at bounding box center [289, 169] width 306 height 43
click at [199, 159] on span "to an organizational mindset and set of values that prioritize the needs and we…" at bounding box center [289, 169] width 306 height 43
click at [200, 159] on span "to an organizational mindset and set of values that prioritize the needs and we…" at bounding box center [289, 169] width 306 height 43
click at [212, 159] on span "to an organizational mindset and set of values that prioritize the needs and we…" at bounding box center [289, 169] width 306 height 43
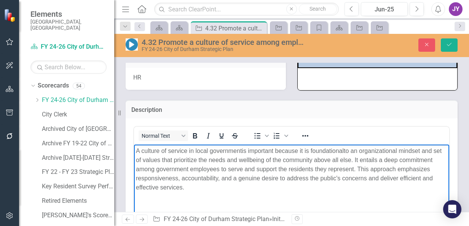
click at [212, 160] on span "to an organizational mindset and set of values that prioritize the needs and we…" at bounding box center [289, 169] width 306 height 43
click at [214, 161] on span "to an organizational mindset and set of values that prioritize the needs and we…" at bounding box center [289, 169] width 306 height 43
click at [189, 161] on span "to an organizational mindset and set of values that prioritize the needs and we…" at bounding box center [289, 169] width 306 height 43
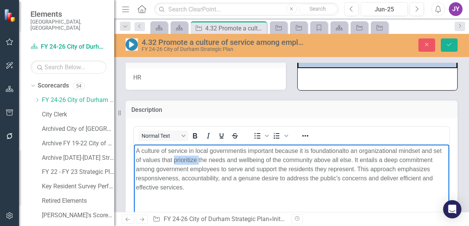
click at [189, 161] on span "to an organizational mindset and set of values that prioritize the needs and we…" at bounding box center [289, 169] width 306 height 43
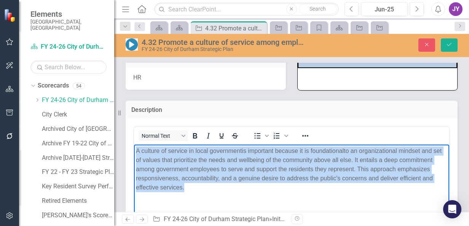
click at [190, 162] on span "to an organizational mindset and set of values that prioritize the needs and we…" at bounding box center [289, 169] width 306 height 43
copy span "A culture of service in local government is important because it is foundationa…"
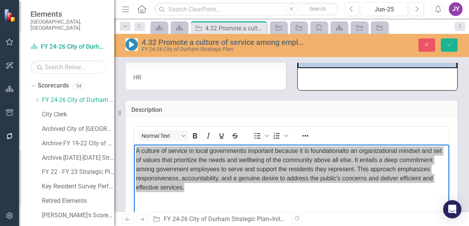
scroll to position [152, 0]
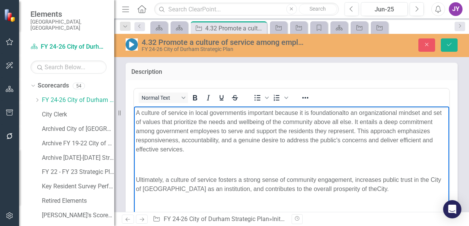
click at [242, 158] on div "A culture of service in local government is important because it is foundationa…" at bounding box center [292, 151] width 312 height 85
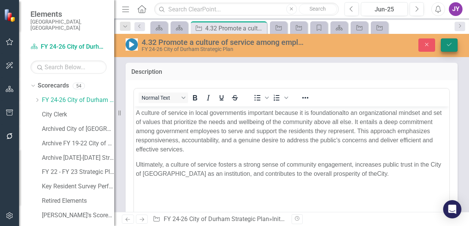
click at [447, 50] on button "Save" at bounding box center [449, 44] width 17 height 13
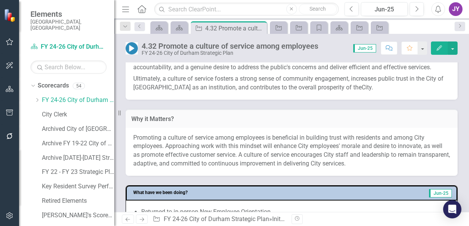
scroll to position [267, 0]
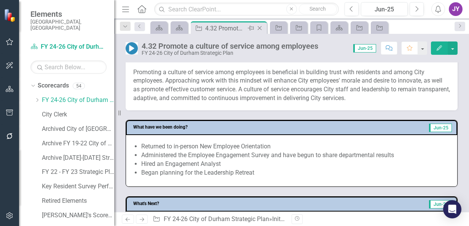
click at [260, 28] on icon at bounding box center [260, 28] width 4 height 4
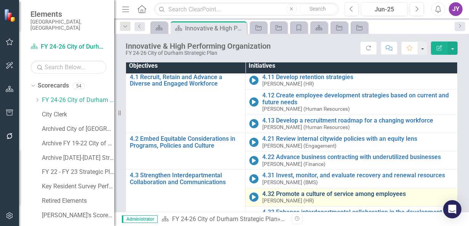
scroll to position [5, 0]
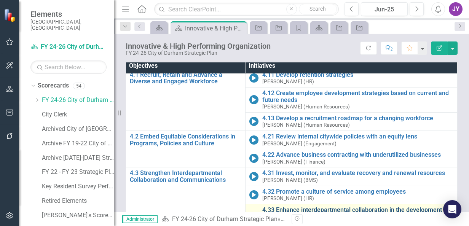
click at [281, 208] on link "4.33 Enhance interdepartmental collaboration in the development review process" at bounding box center [357, 213] width 191 height 13
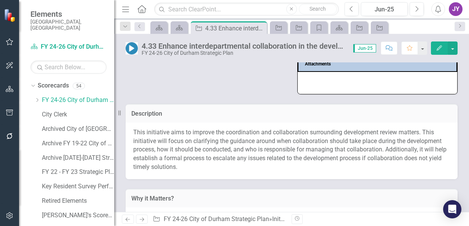
scroll to position [229, 0]
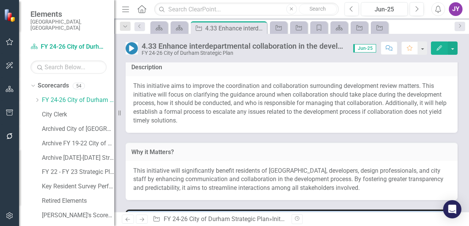
click at [210, 112] on p "This initiative aims to improve the coordination and collaboration surrounding …" at bounding box center [291, 103] width 317 height 43
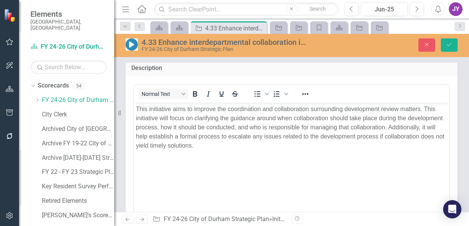
scroll to position [0, 0]
click at [214, 117] on p "This initiative aims to improve the coordination and collaboration surrounding …" at bounding box center [292, 128] width 312 height 46
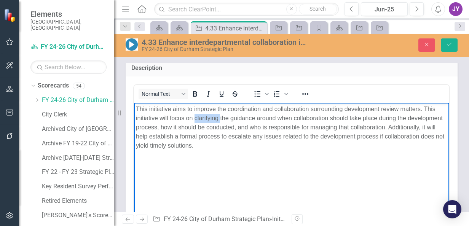
click at [214, 117] on p "This initiative aims to improve the coordination and collaboration surrounding …" at bounding box center [292, 128] width 312 height 46
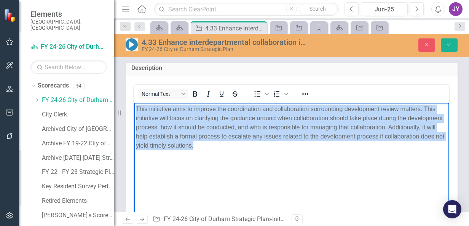
click at [214, 117] on p "This initiative aims to improve the coordination and collaboration surrounding …" at bounding box center [292, 128] width 312 height 46
copy p "This initiative aims to improve the coordination and collaboration surrounding …"
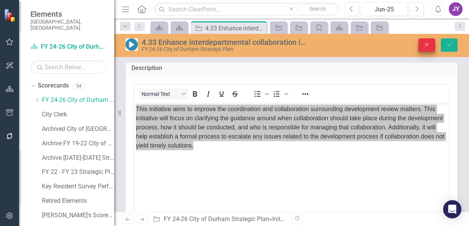
click at [428, 46] on icon "Close" at bounding box center [427, 44] width 7 height 5
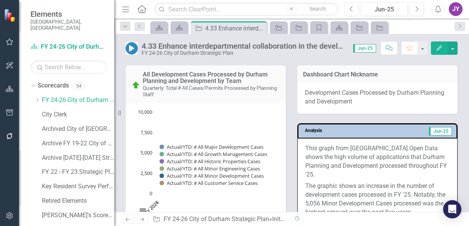
scroll to position [533, 0]
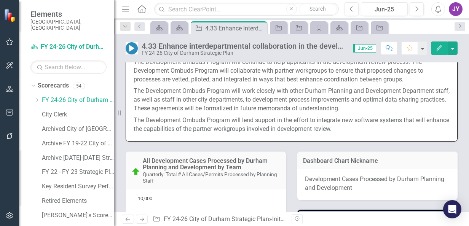
click at [175, 109] on p "The Development Ombuds Program will work closely with other Durham Planning and…" at bounding box center [292, 99] width 316 height 29
click at [176, 109] on p "The Development Ombuds Program will work closely with other Durham Planning and…" at bounding box center [292, 99] width 316 height 29
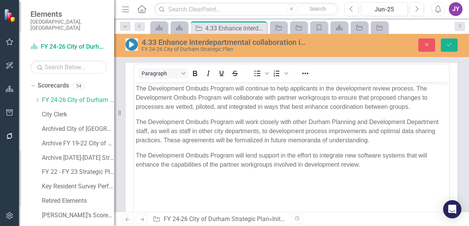
scroll to position [571, 0]
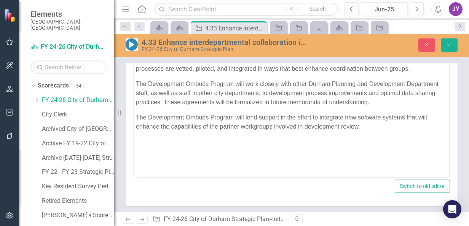
click at [181, 83] on p "The Development Ombuds Program will work closely with other Durham Planning and…" at bounding box center [292, 93] width 312 height 27
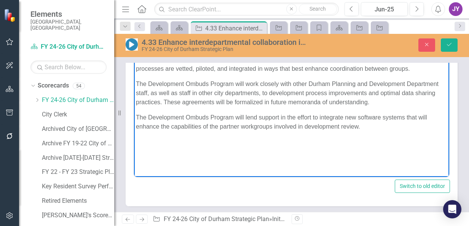
click at [181, 83] on p "The Development Ombuds Program will work closely with other Durham Planning and…" at bounding box center [292, 93] width 312 height 27
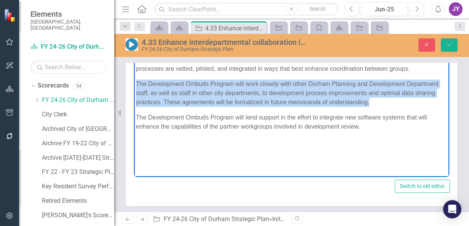
click at [181, 83] on p "The Development Ombuds Program will work closely with other Durham Planning and…" at bounding box center [292, 93] width 312 height 27
paste body "Rich Text Area. Press ALT-0 for help."
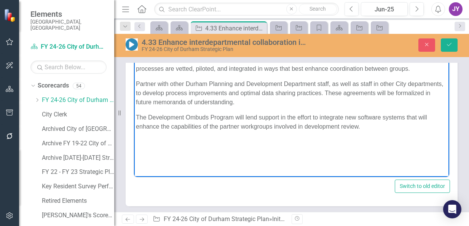
click at [249, 93] on p "Partner with other Durham Planning and Development Department staff, as well as…" at bounding box center [292, 93] width 312 height 27
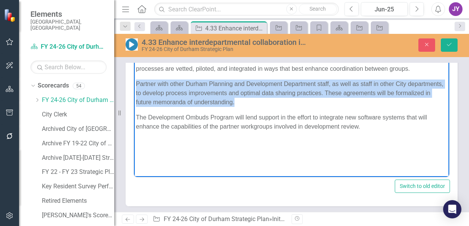
click at [249, 93] on p "Partner with other Durham Planning and Development Department staff, as well as…" at bounding box center [292, 93] width 312 height 27
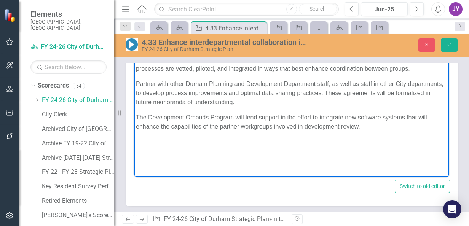
click at [286, 107] on body "The Development Ombuds Program will continue to help applicants in the developm…" at bounding box center [291, 101] width 315 height 114
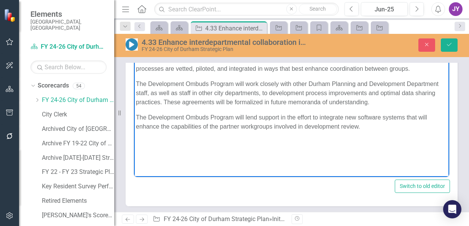
click at [372, 107] on p "The Development Ombuds Program will work closely with other Durham Planning and…" at bounding box center [292, 93] width 312 height 27
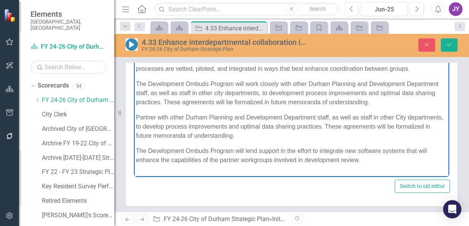
click at [331, 98] on p "The Development Ombuds Program will work closely with other Durham Planning and…" at bounding box center [292, 93] width 312 height 27
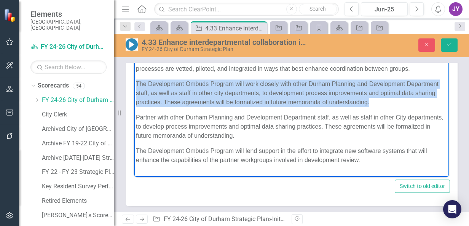
click at [331, 98] on p "The Development Ombuds Program will work closely with other Durham Planning and…" at bounding box center [292, 93] width 312 height 27
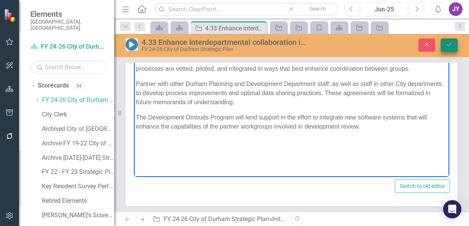
click at [450, 45] on icon "submit" at bounding box center [449, 44] width 5 height 3
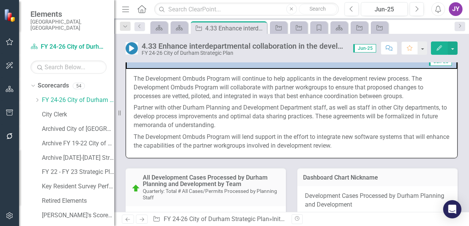
scroll to position [533, 0]
